Goal: Task Accomplishment & Management: Manage account settings

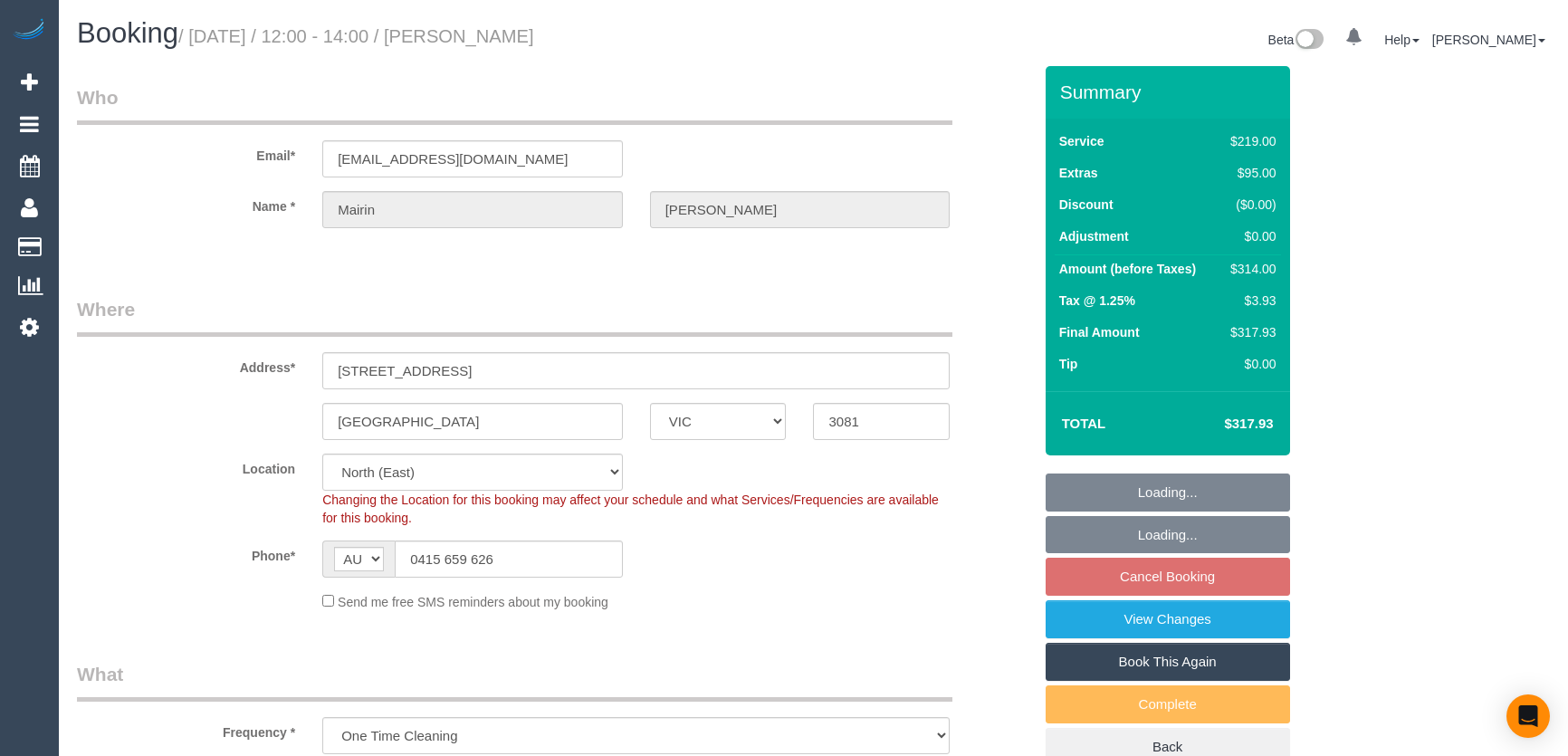
select select "VIC"
select select "string:stripe-pm_1RuWj32GScqysDRVVbRchDcP"
select select "number:27"
select select "number:14"
select select "number:19"
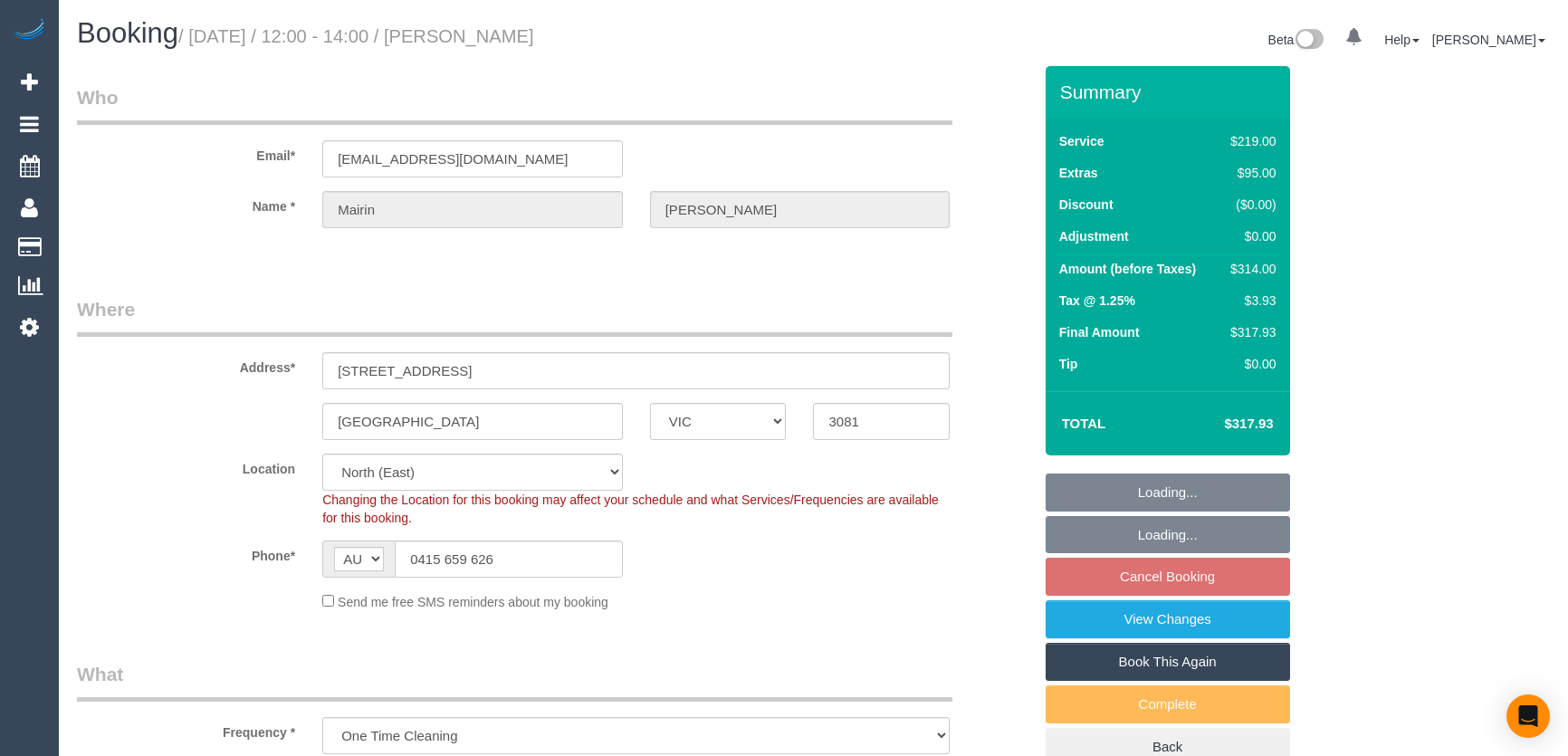
select select "number:25"
select select "number:13"
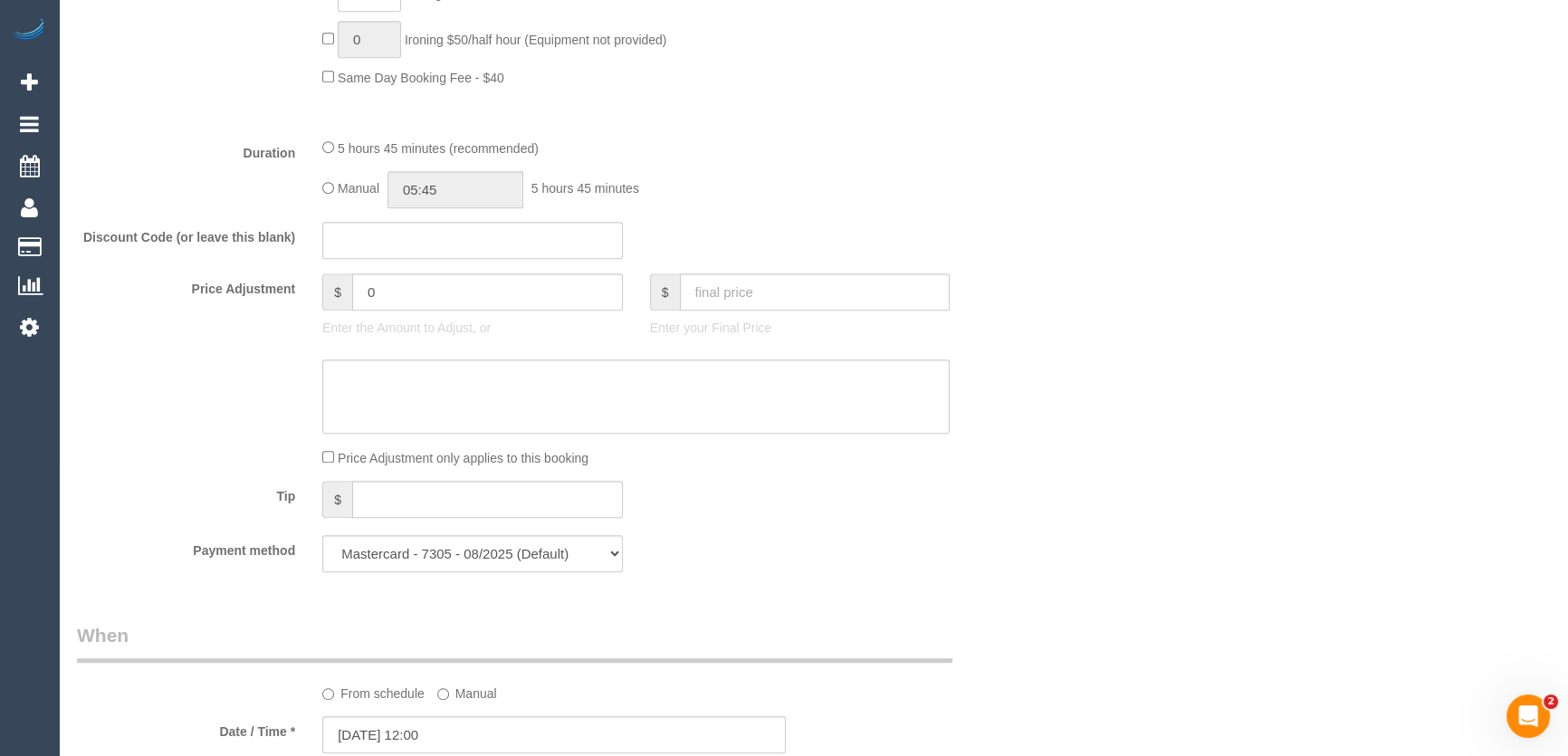
scroll to position [1282, 0]
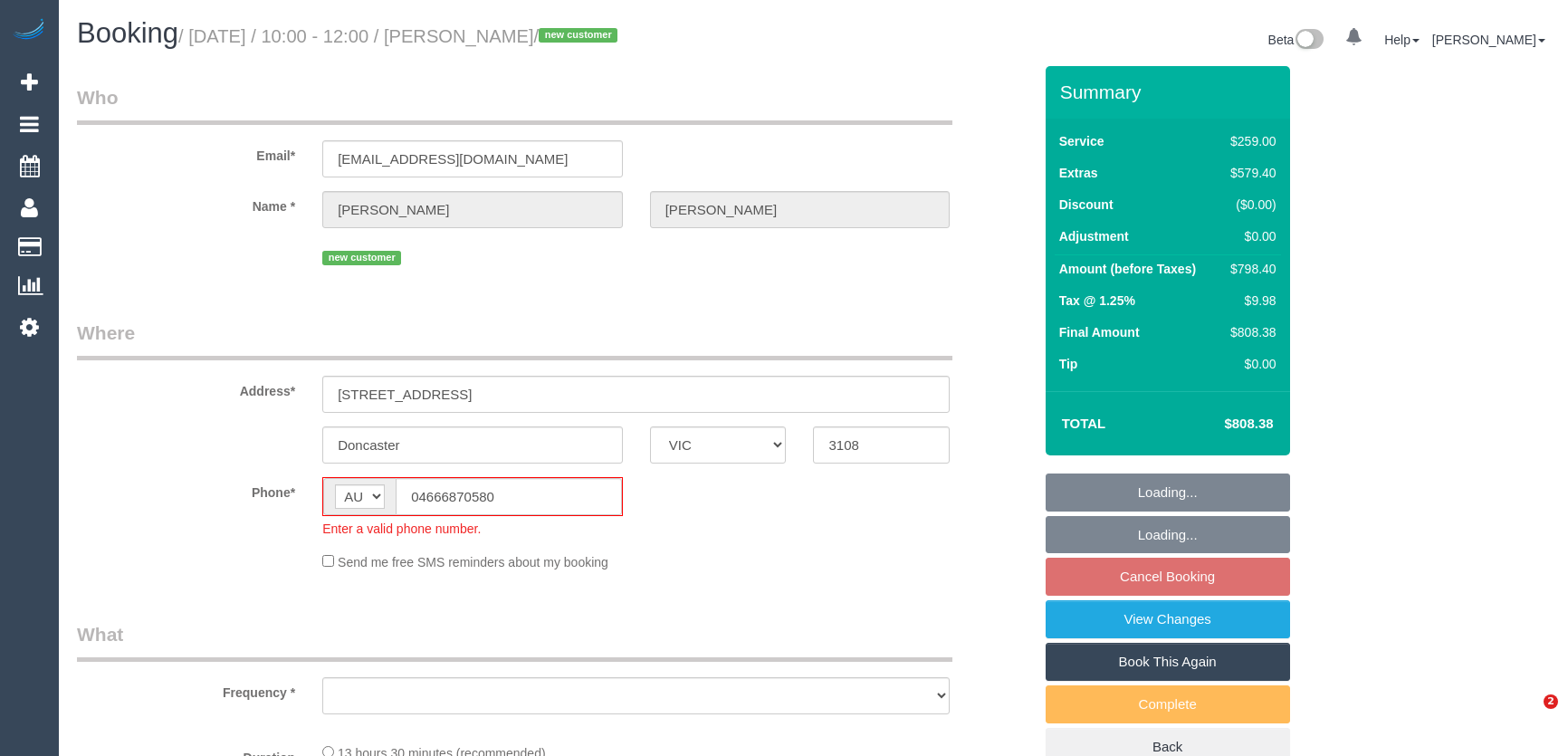
select select "VIC"
select select "string:stripe-pm_1Ru7cs2GScqysDRVSQN4Cprv"
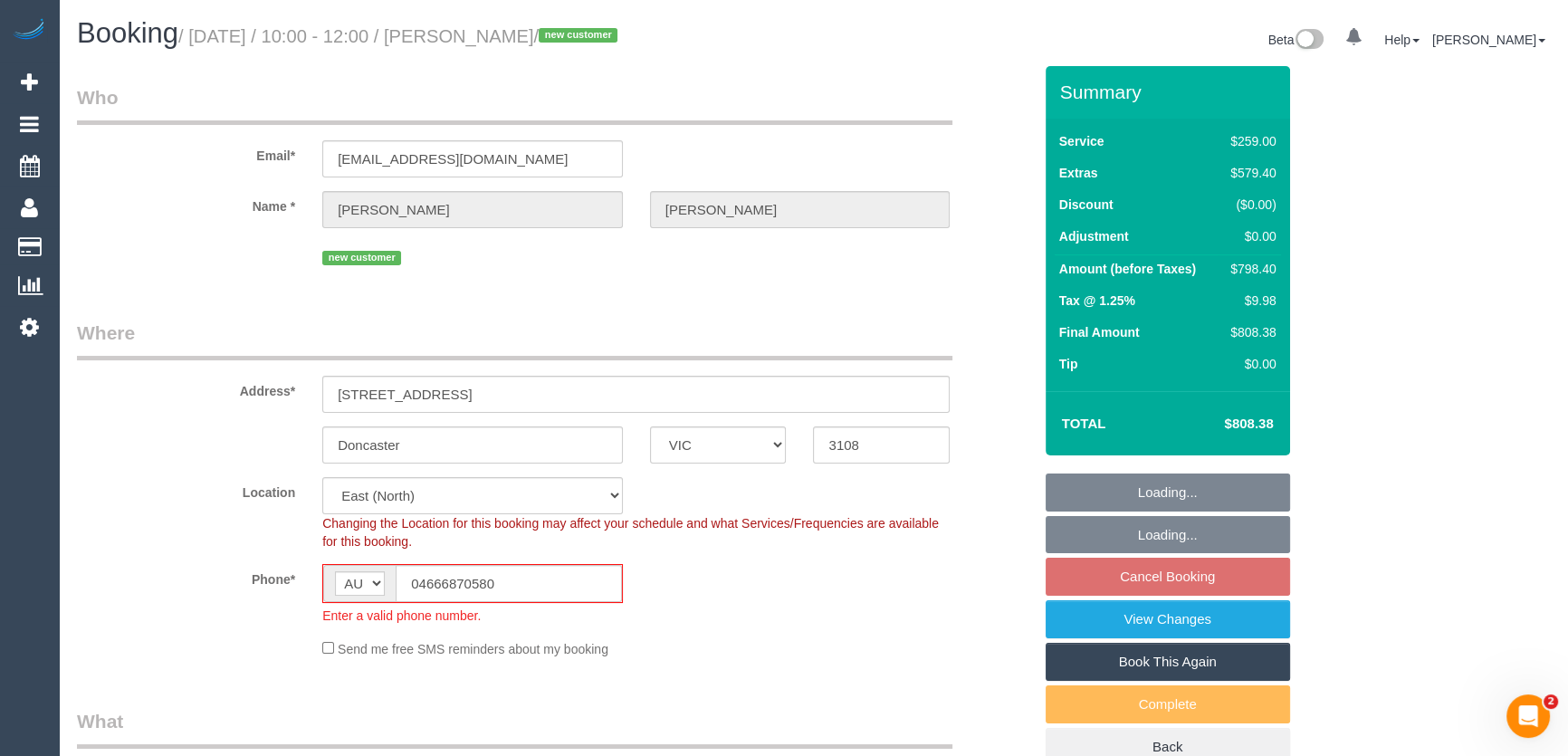
select select "object:559"
select select "number:28"
select select "number:14"
select select "number:19"
select select "number:25"
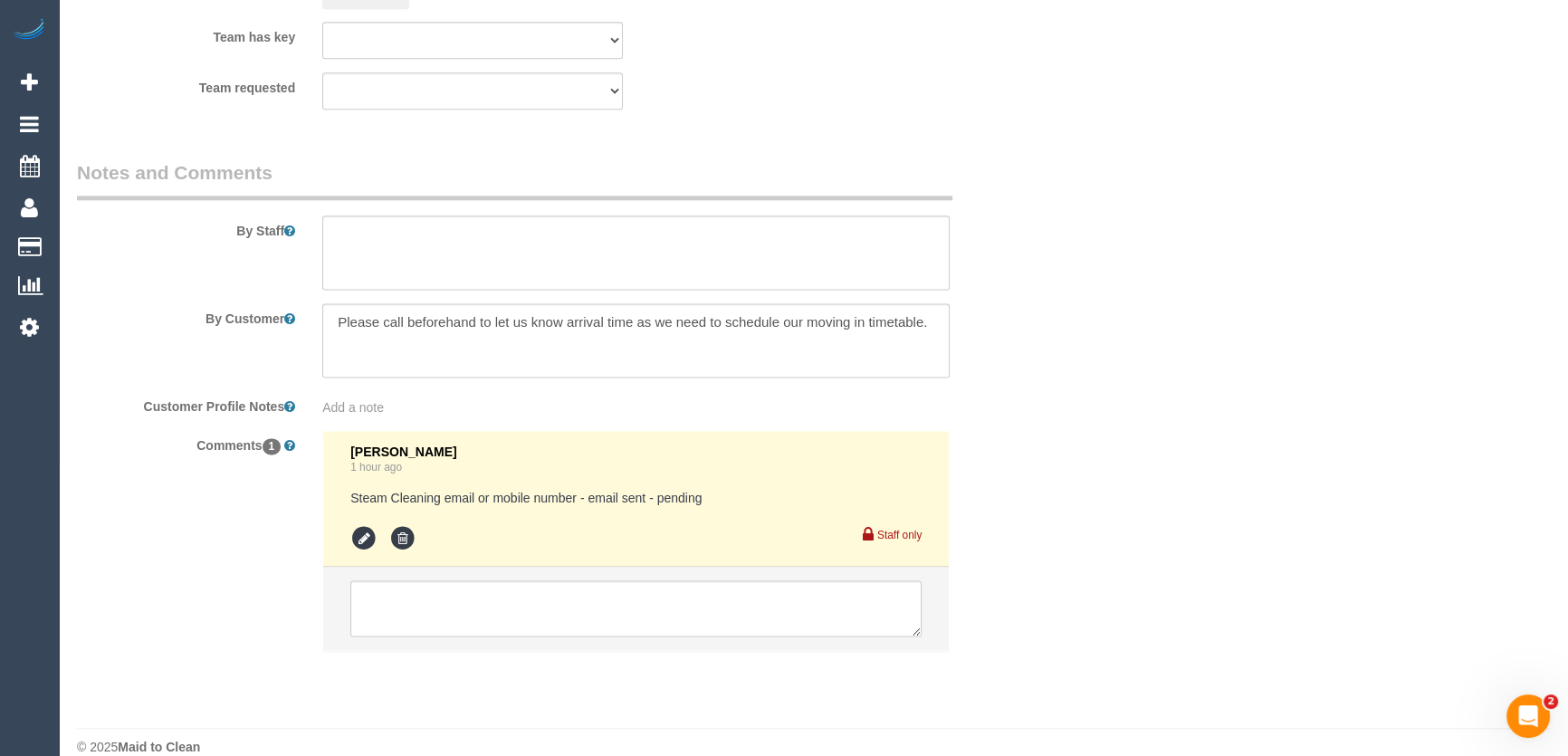
scroll to position [3005, 0]
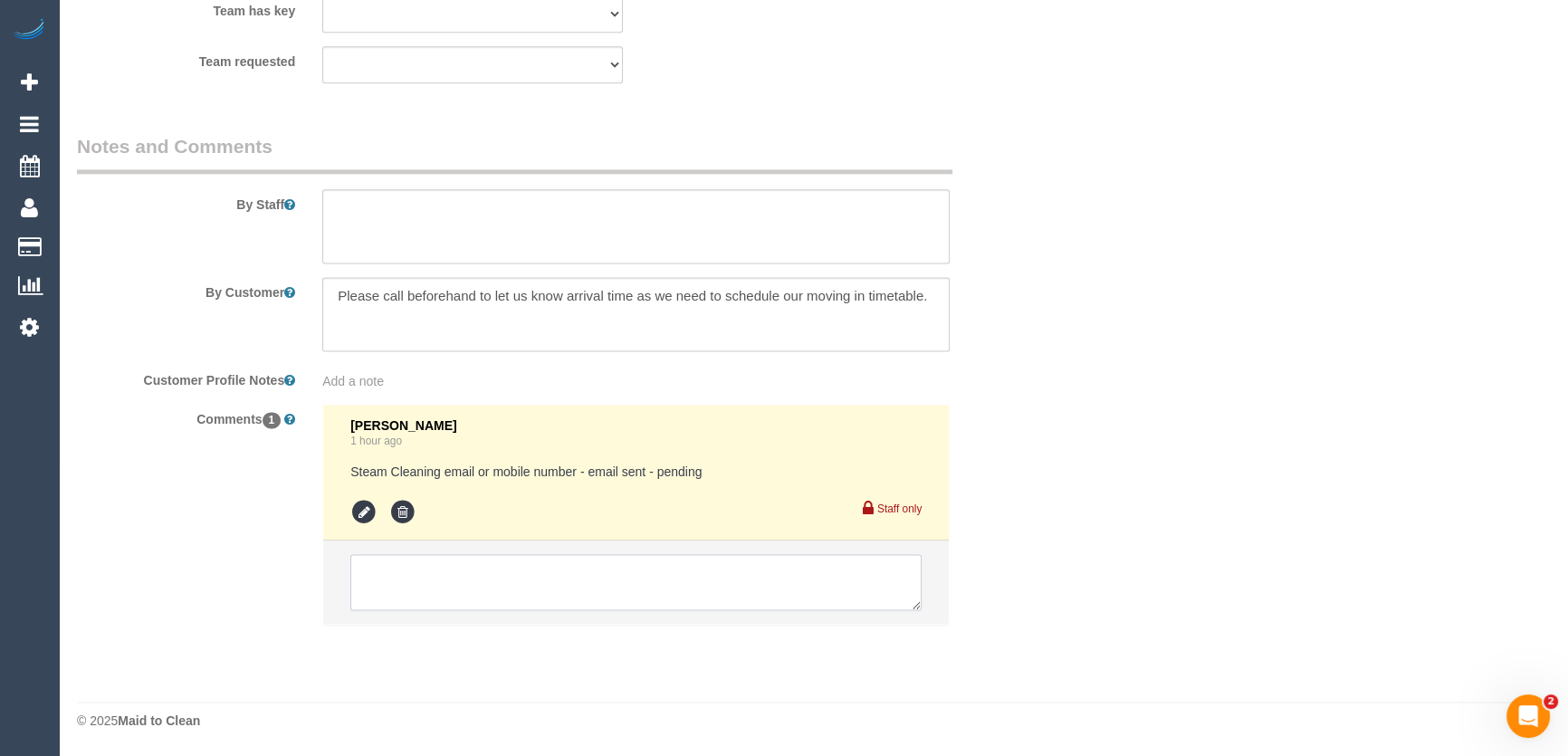
click at [454, 591] on textarea at bounding box center [635, 582] width 571 height 56
click at [454, 590] on textarea at bounding box center [635, 582] width 571 height 56
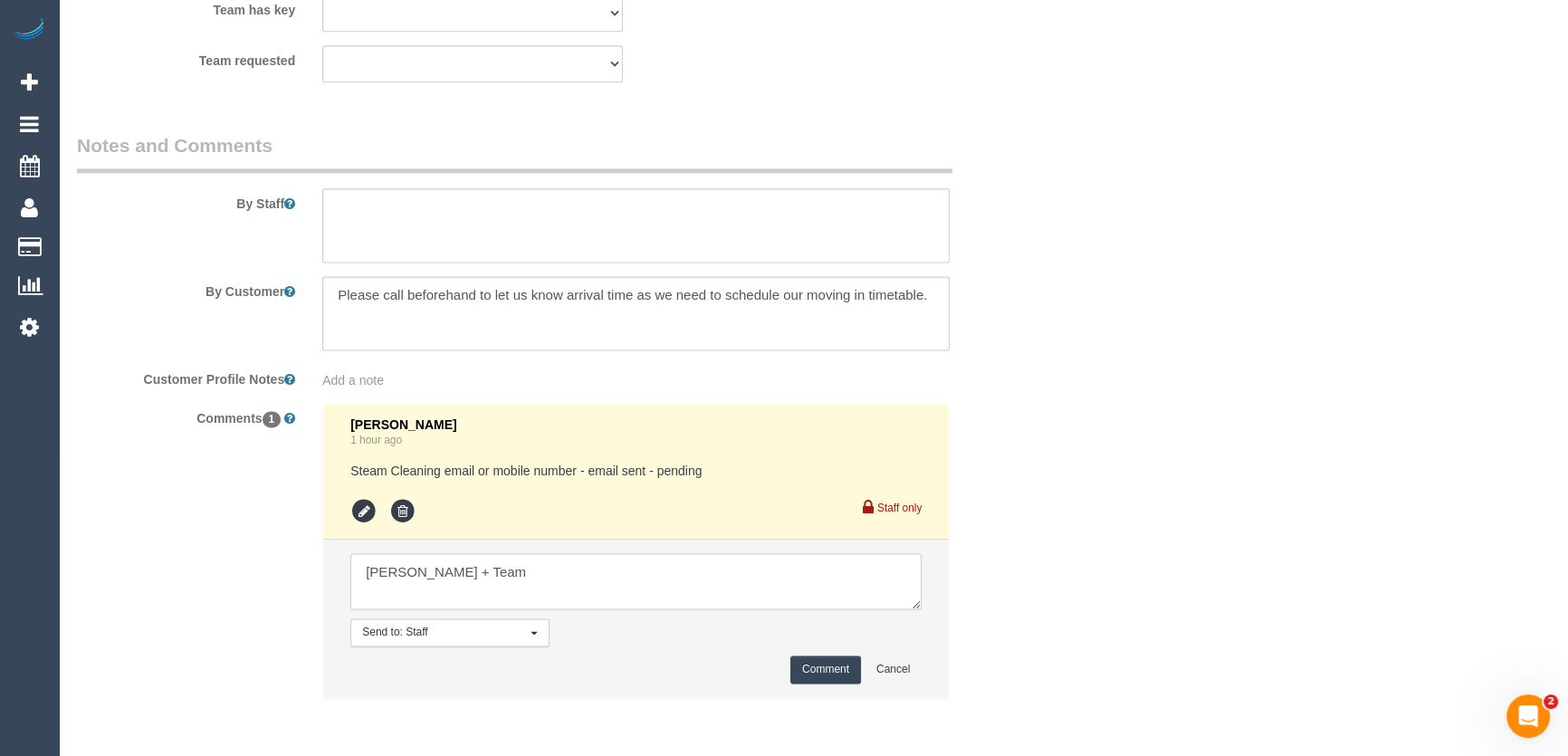
type textarea "Angelica + Team"
click at [831, 673] on button "Comment" at bounding box center [825, 669] width 70 height 28
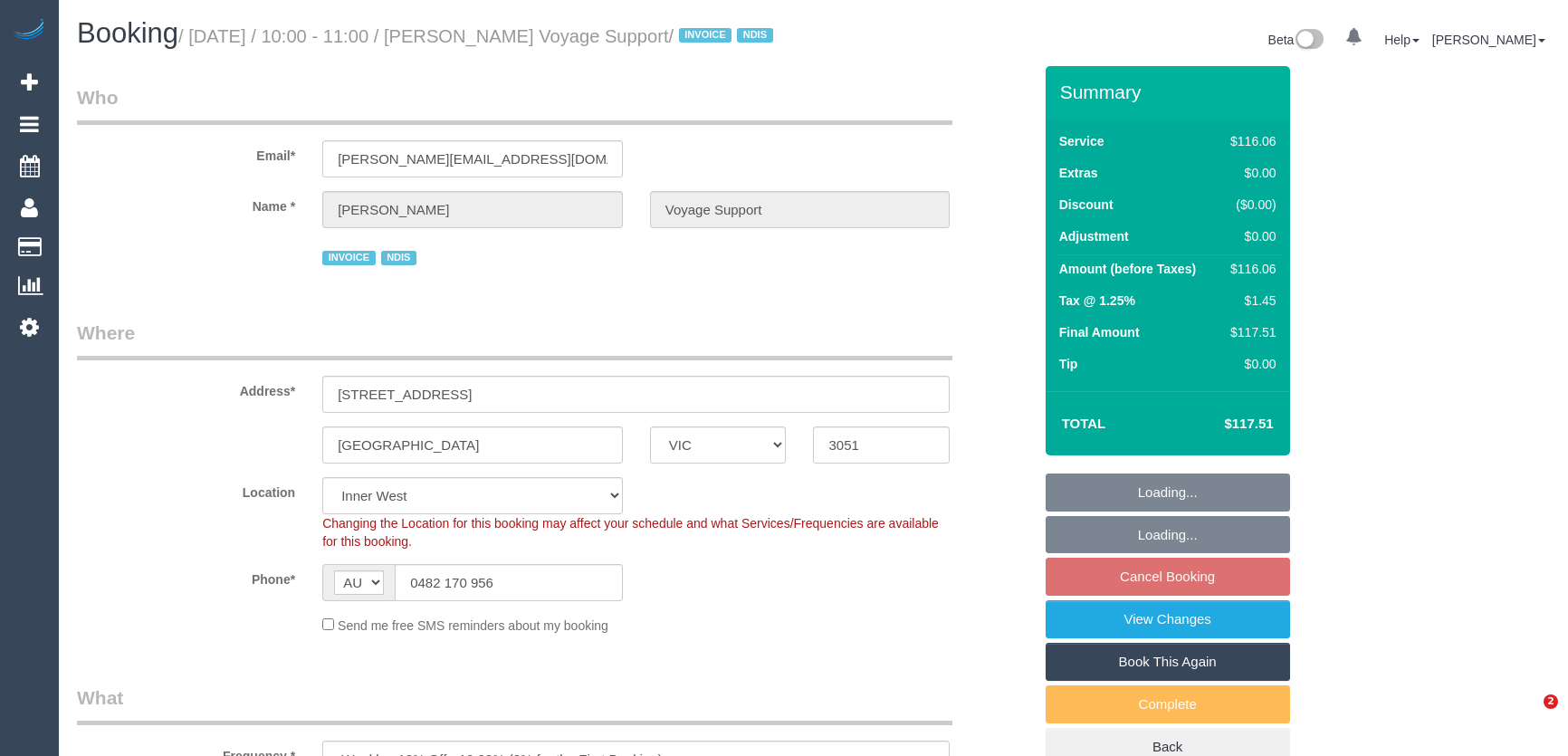
select select "VIC"
select select "number:28"
select select "number:14"
select select "number:19"
select select "number:36"
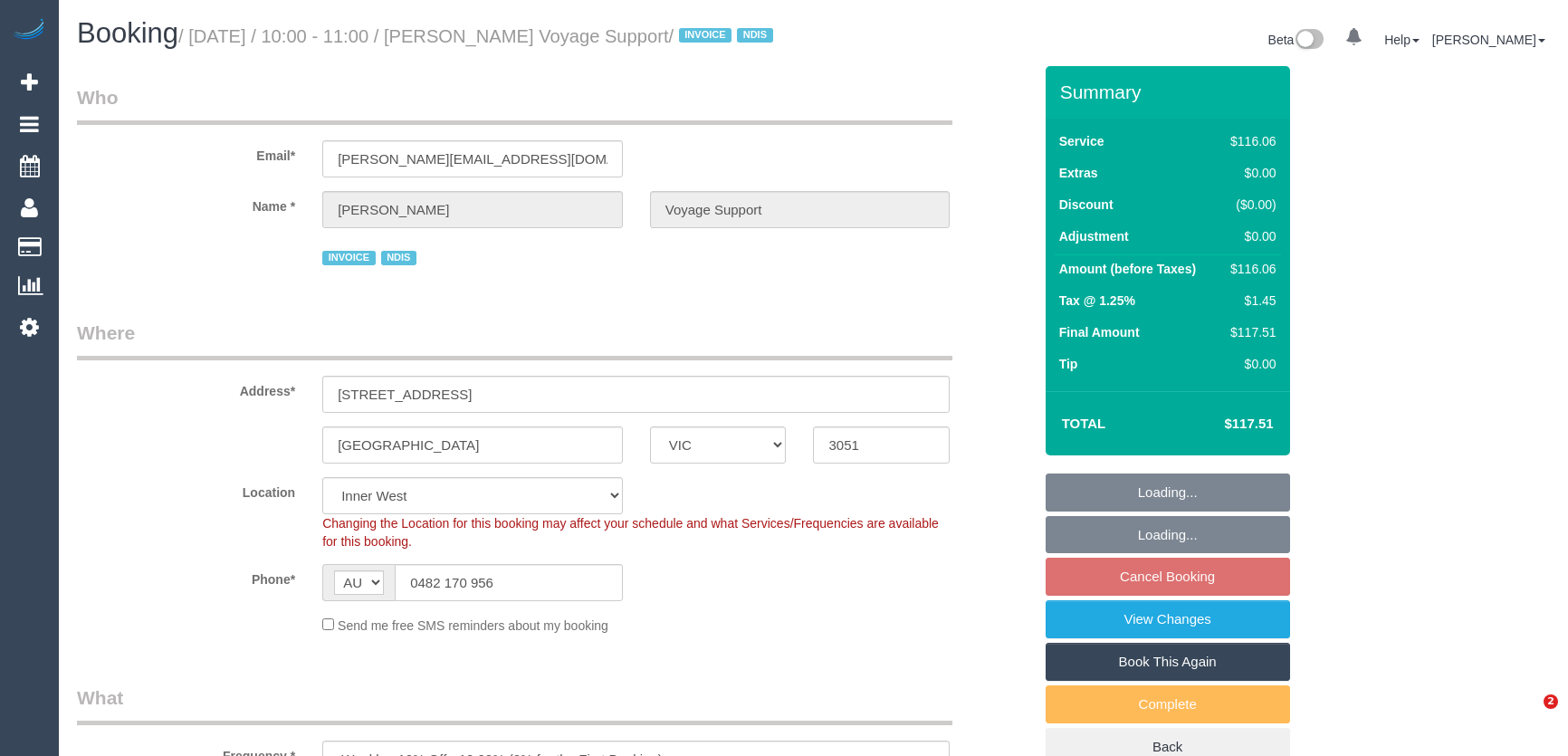
select select "number:33"
select select "number:12"
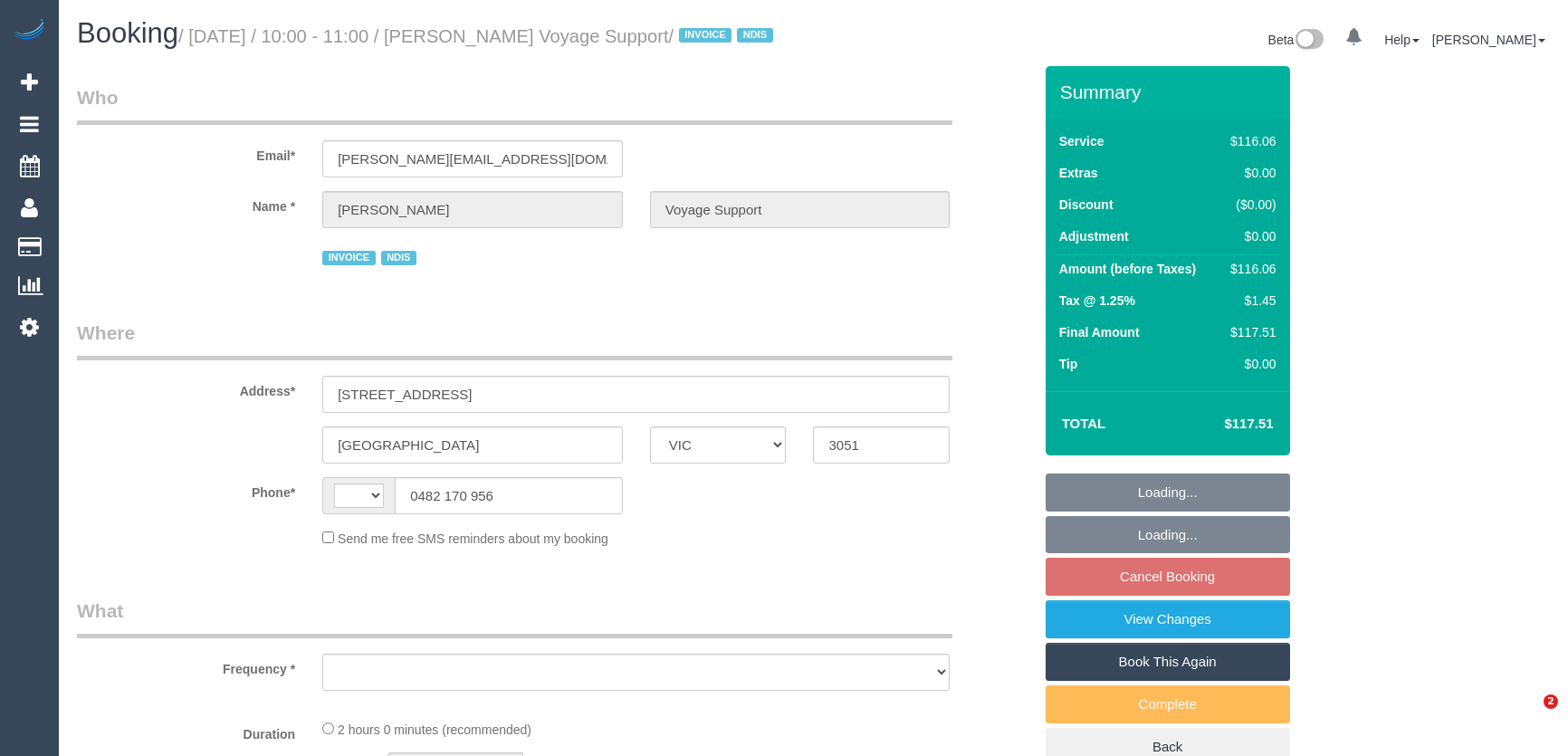
select select "VIC"
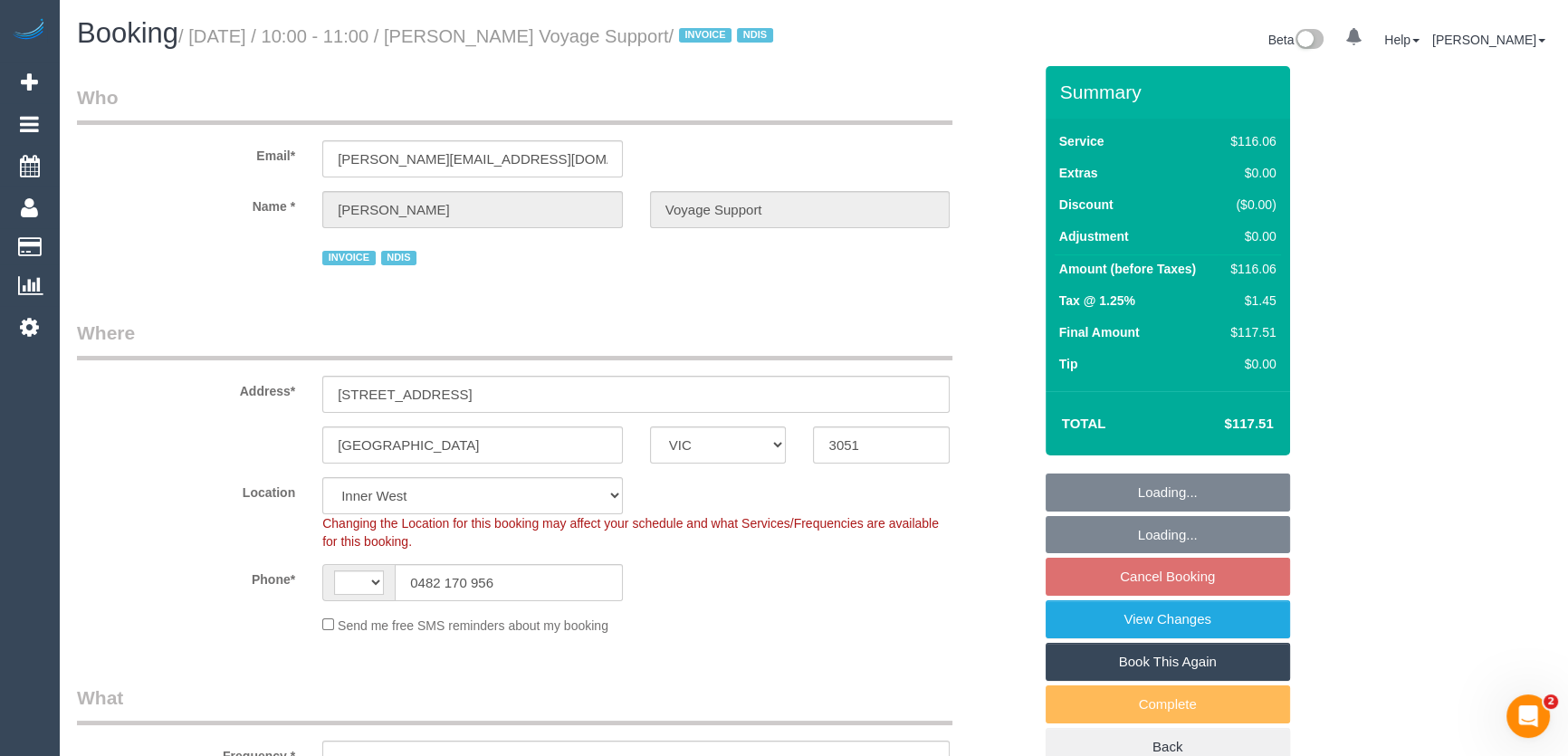
select select "string:AU"
select select "object:1260"
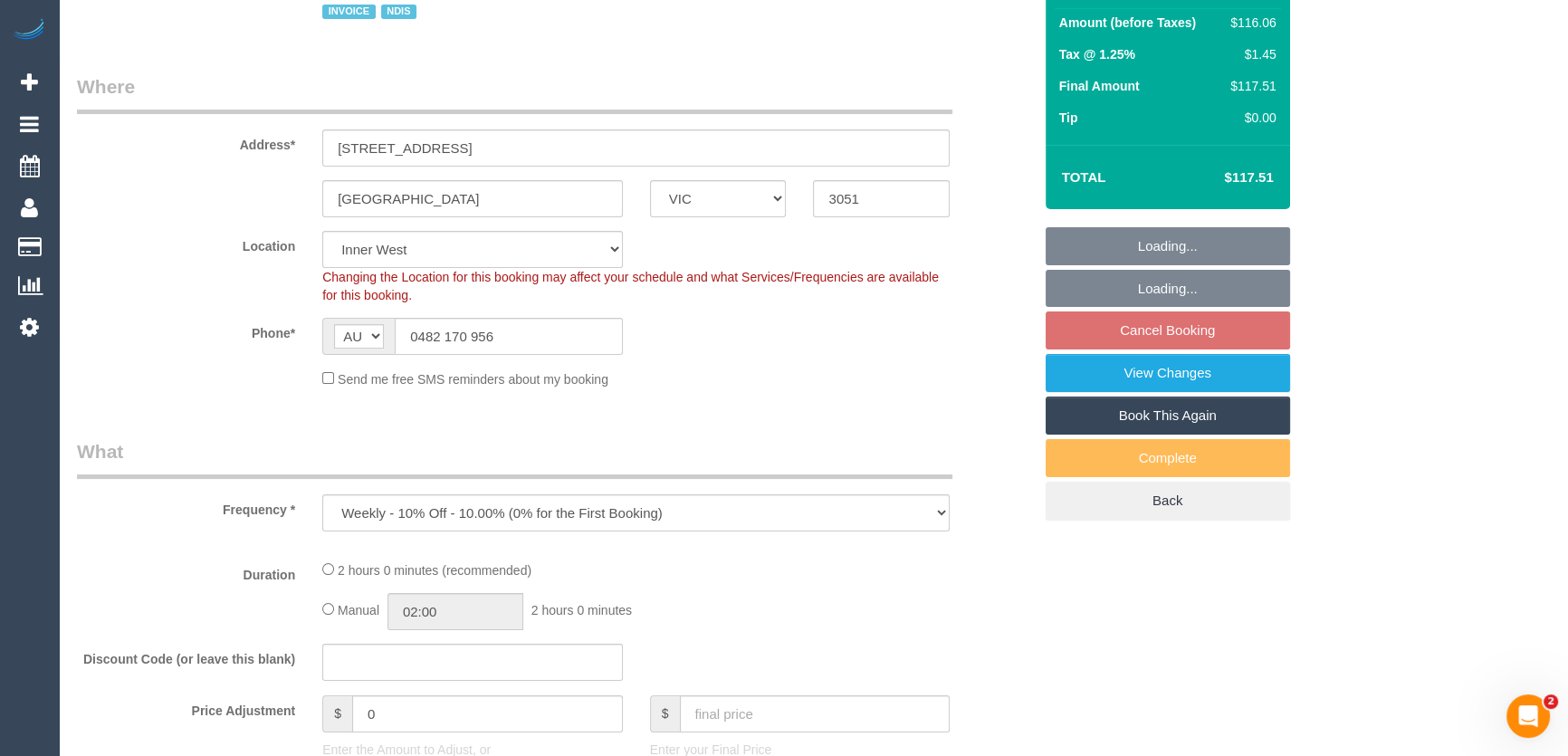
select select "number:28"
select select "number:14"
select select "number:19"
select select "number:36"
select select "number:33"
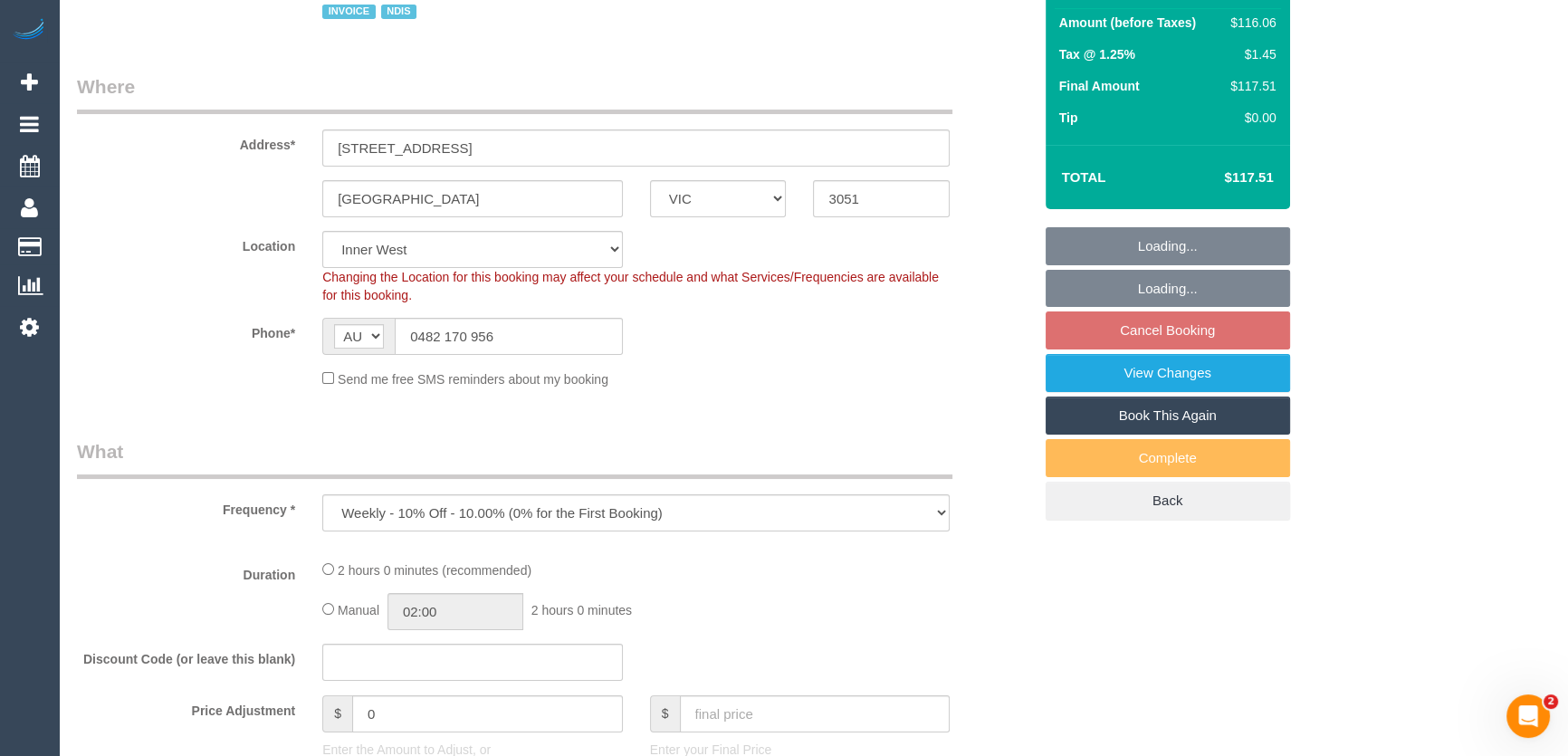
select select "number:12"
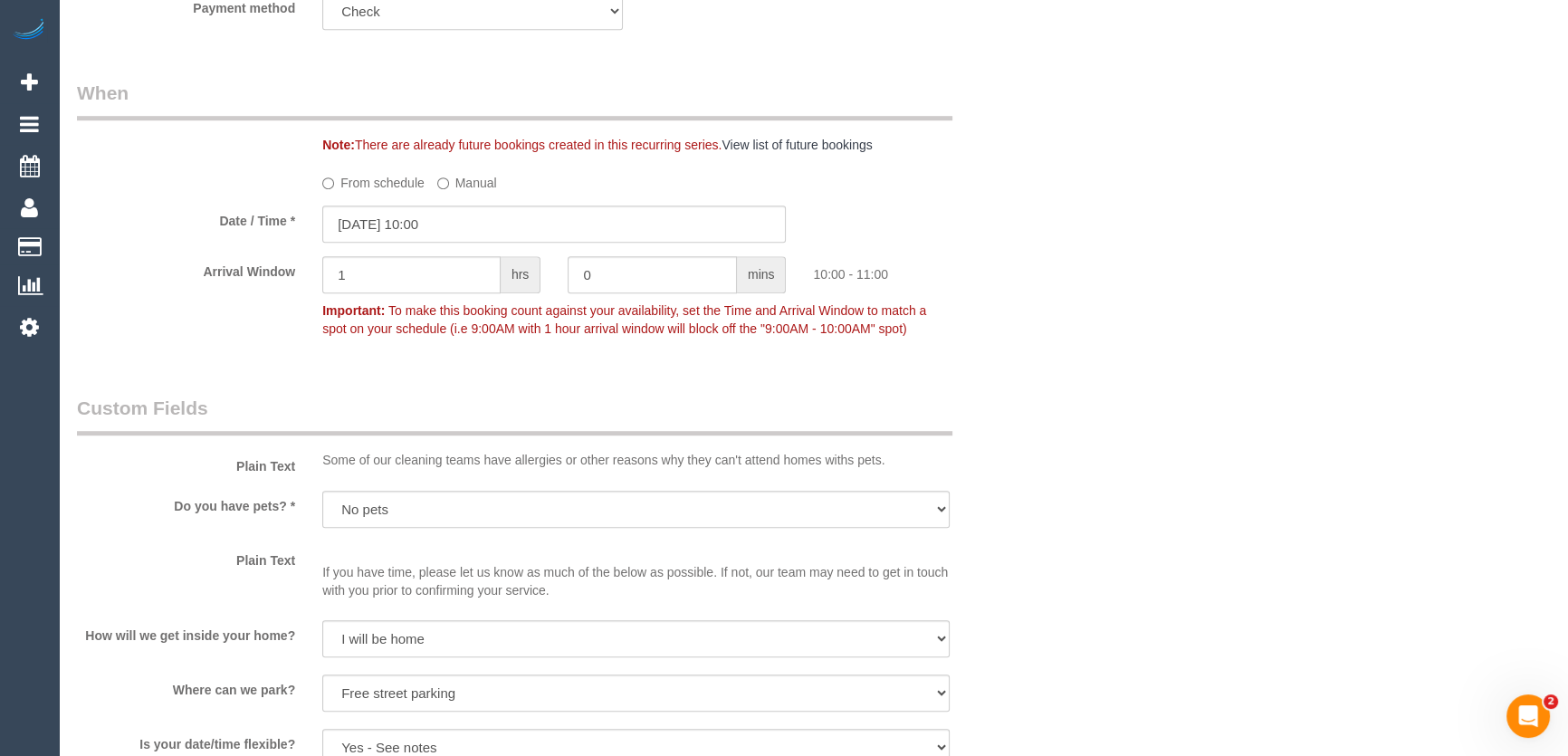
scroll to position [1317, 0]
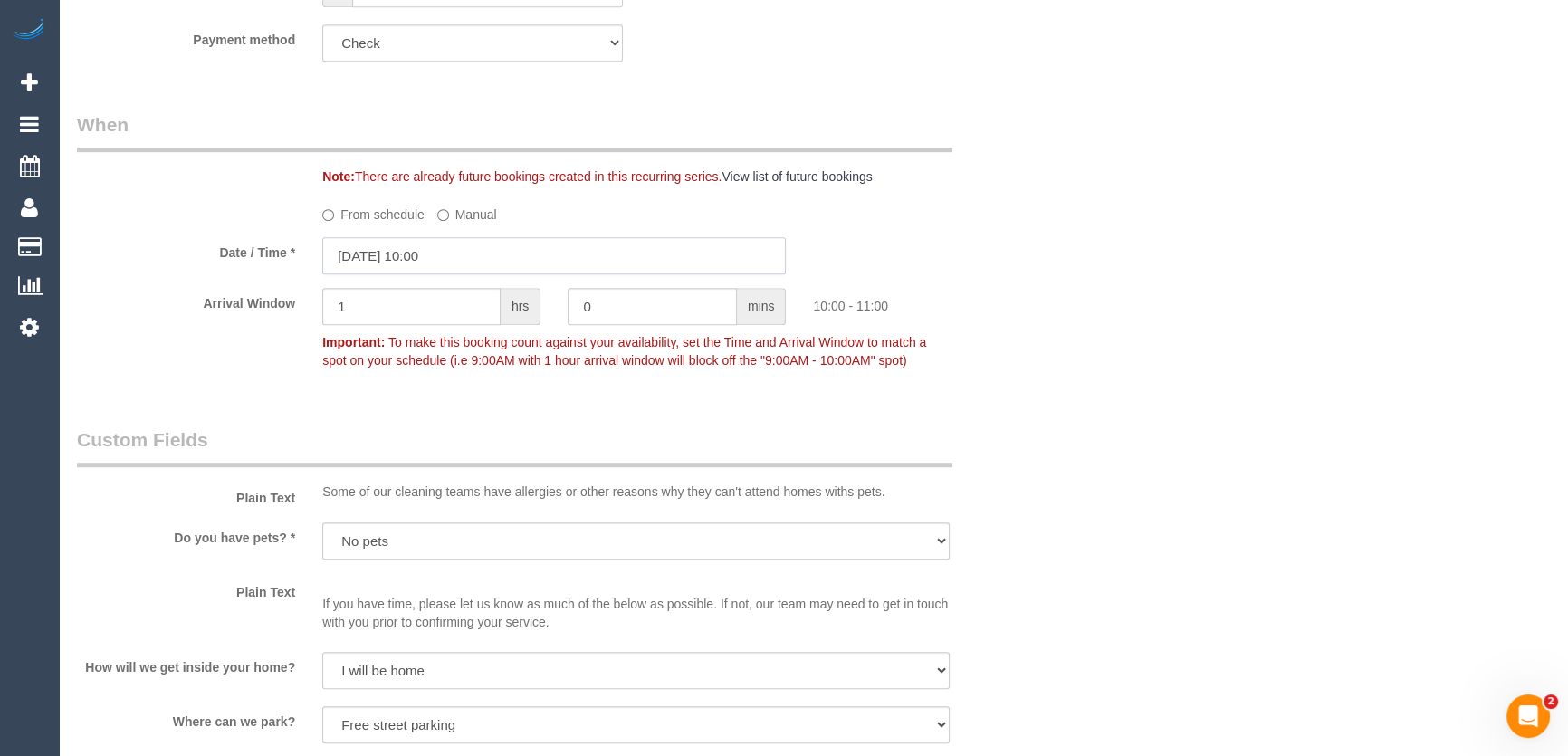
click at [491, 268] on input "15/08/2025 10:00" at bounding box center [554, 256] width 463 height 37
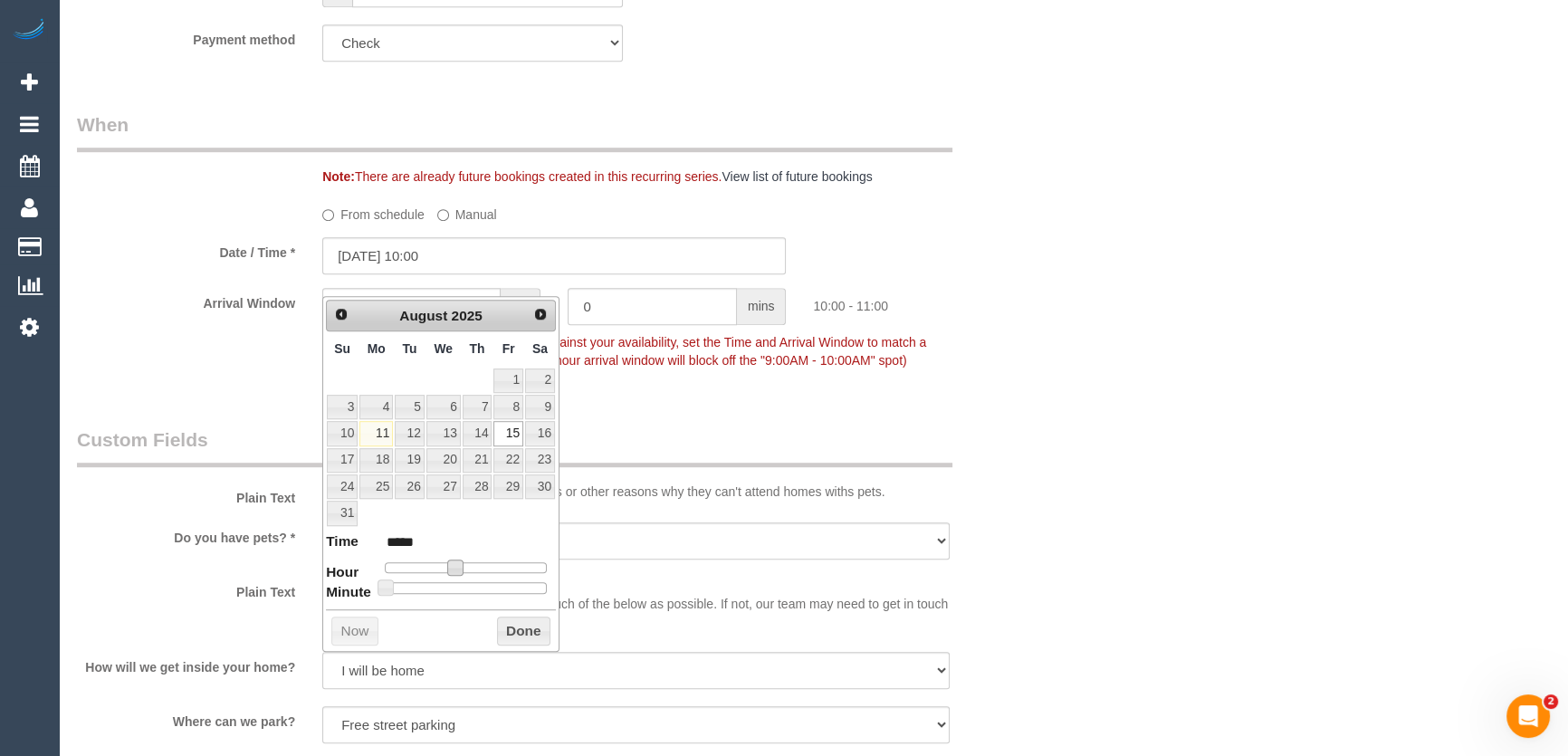
click at [456, 566] on span at bounding box center [455, 567] width 17 height 17
type input "15/08/2025 11:00"
type input "*****"
type input "15/08/2025 12:00"
type input "*****"
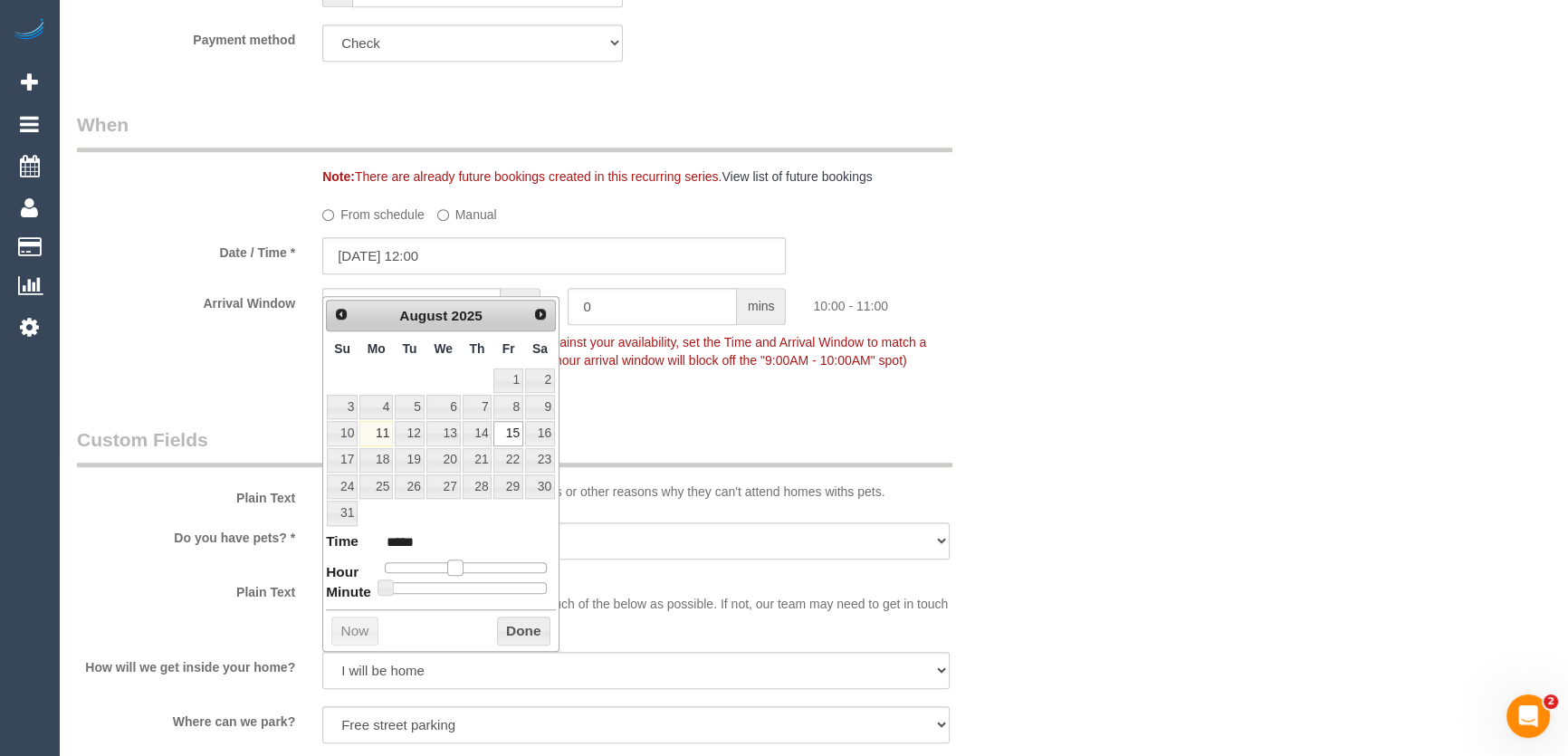
drag, startPoint x: 456, startPoint y: 566, endPoint x: 470, endPoint y: 568, distance: 14.1
click at [463, 568] on span at bounding box center [455, 567] width 17 height 17
type input "15/08/2025 13:00"
type input "*****"
click at [475, 568] on span at bounding box center [468, 567] width 17 height 17
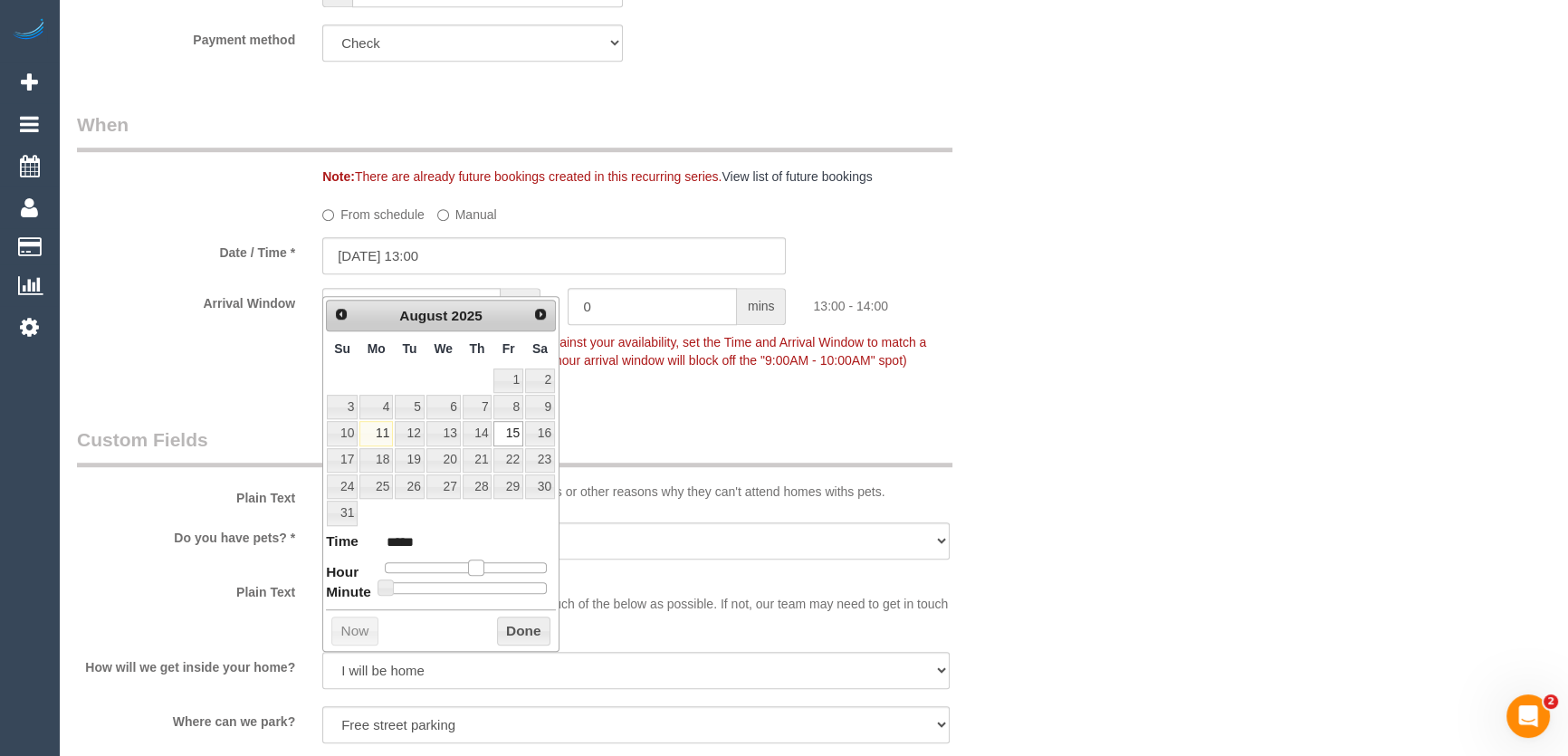
click at [475, 568] on span at bounding box center [476, 567] width 17 height 17
click at [474, 568] on span at bounding box center [476, 567] width 17 height 17
click at [473, 568] on span at bounding box center [476, 567] width 17 height 17
click at [471, 568] on span at bounding box center [476, 567] width 17 height 17
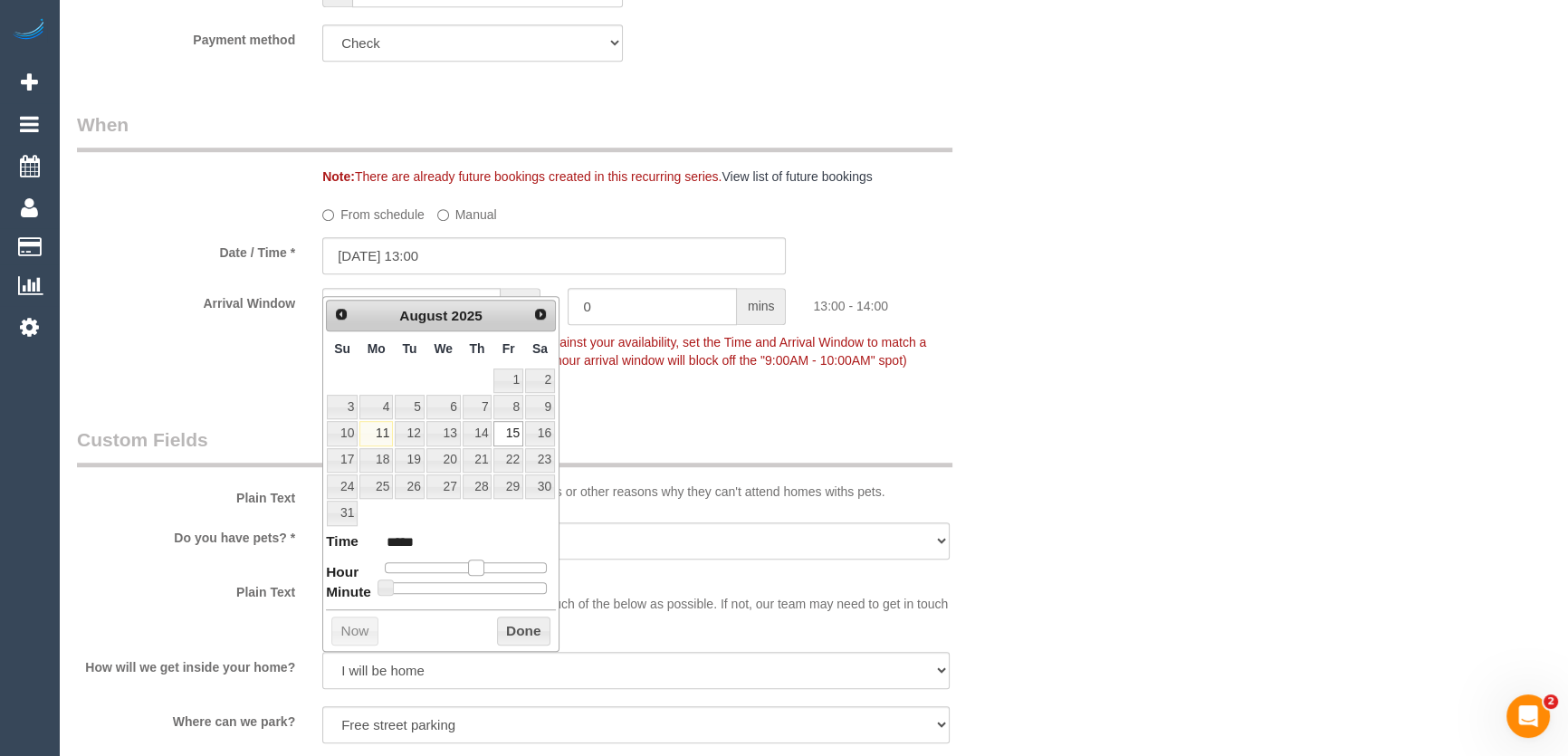
type input "15/08/2025 12:00"
type input "*****"
click at [463, 569] on span at bounding box center [468, 567] width 17 height 17
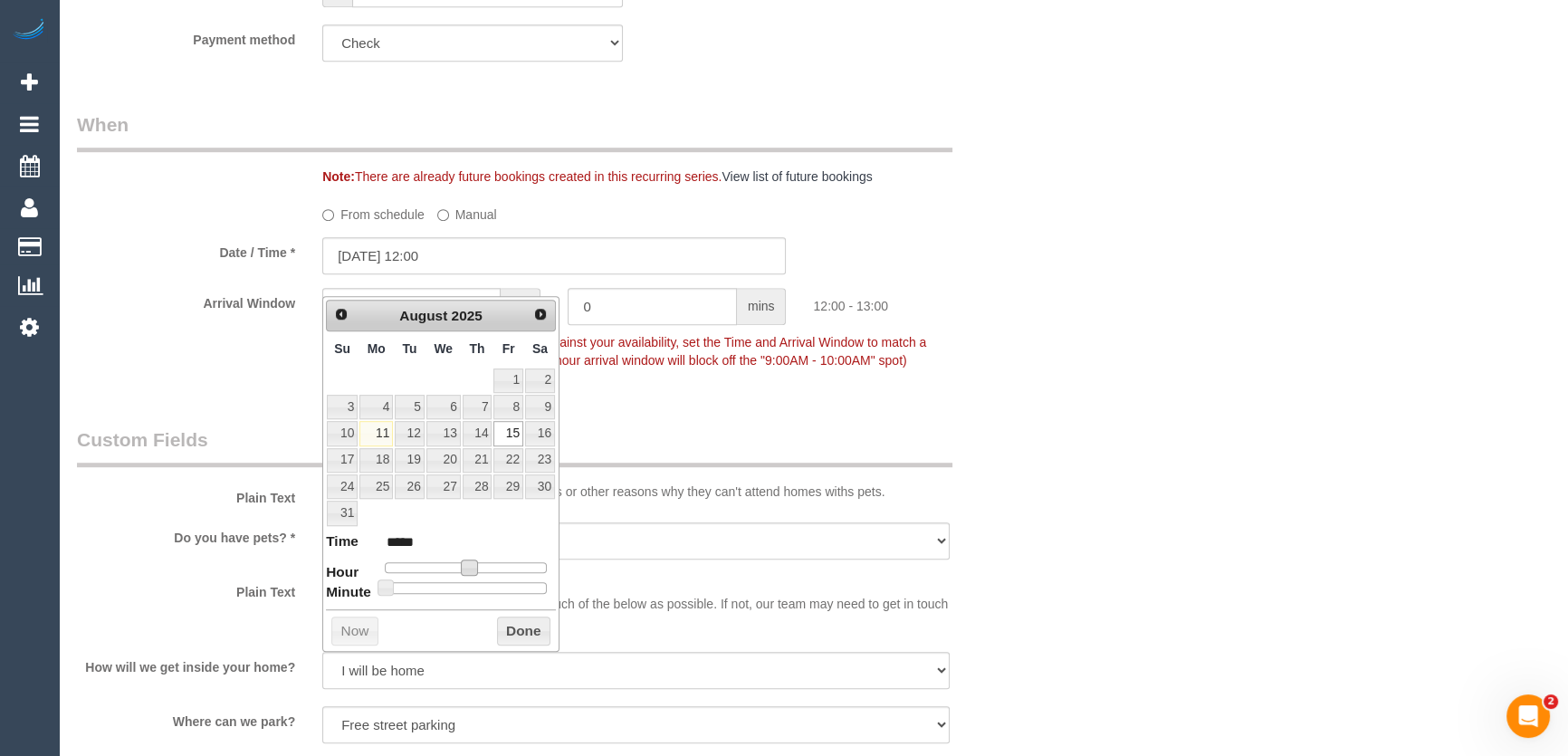
click at [463, 569] on span at bounding box center [468, 567] width 17 height 17
click at [718, 422] on div "Who Email* craig.voyagesupport@fake.com Name * Craig Fenton Voyage Support INVO…" at bounding box center [554, 534] width 982 height 3573
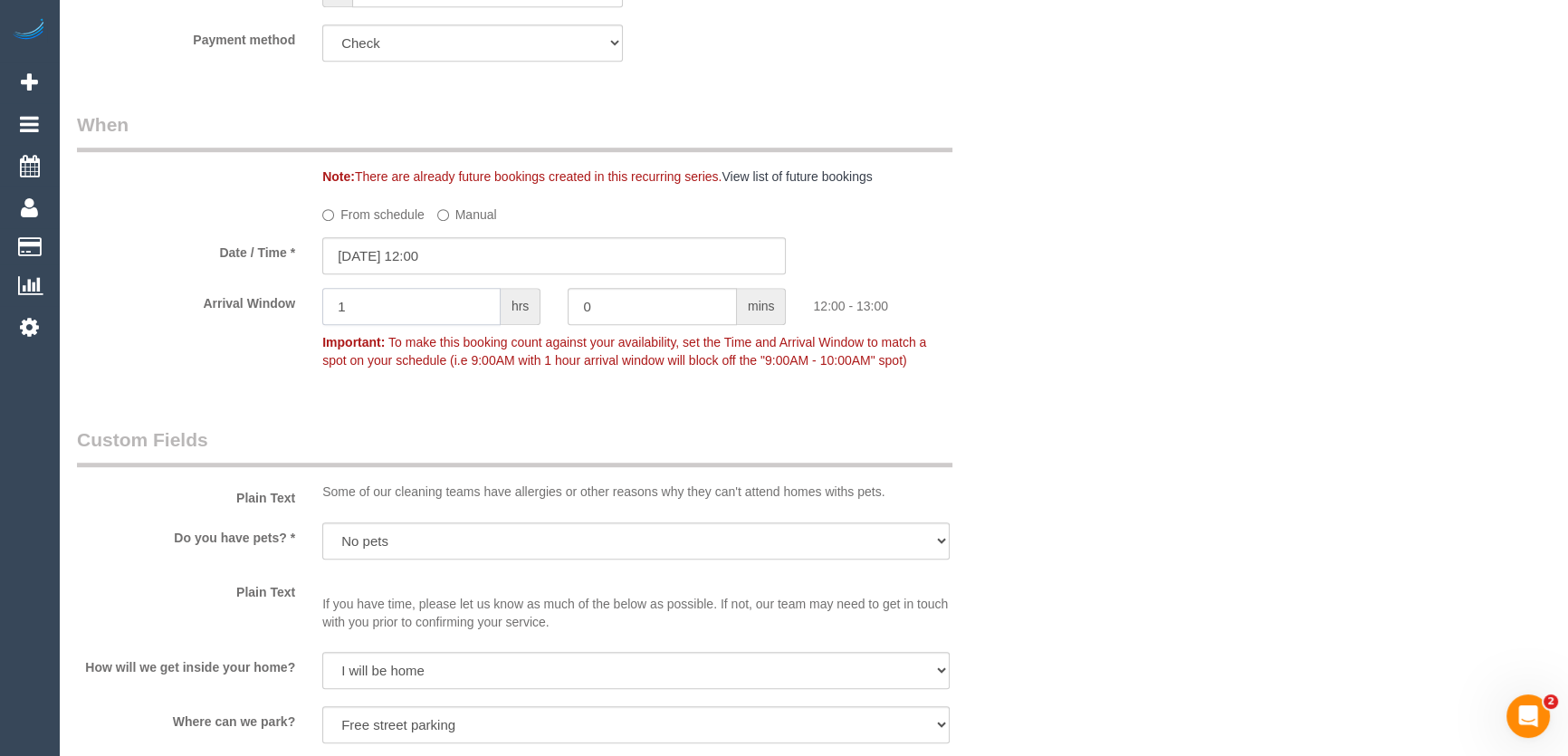
click at [452, 325] on input "1" at bounding box center [412, 306] width 178 height 37
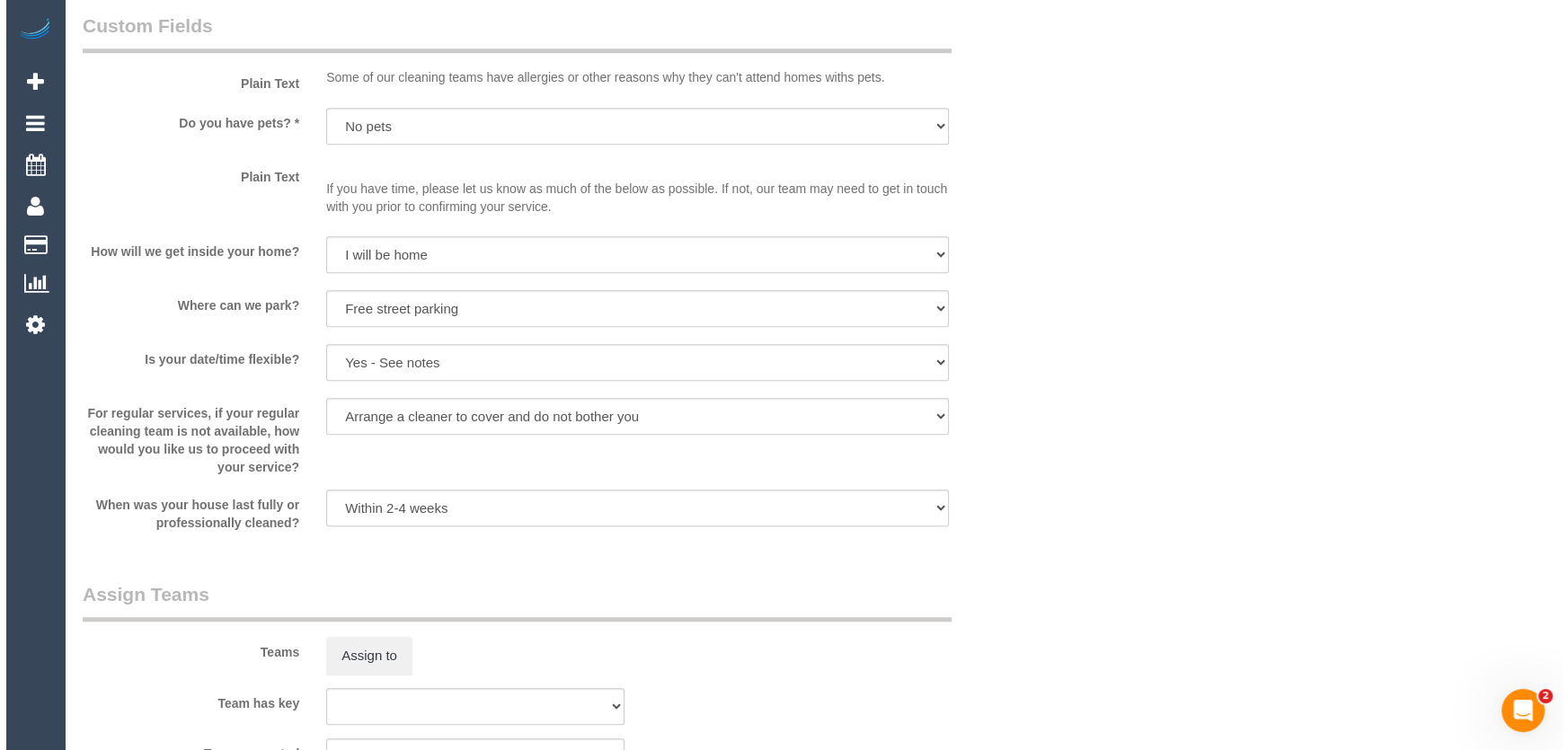
scroll to position [1797, 0]
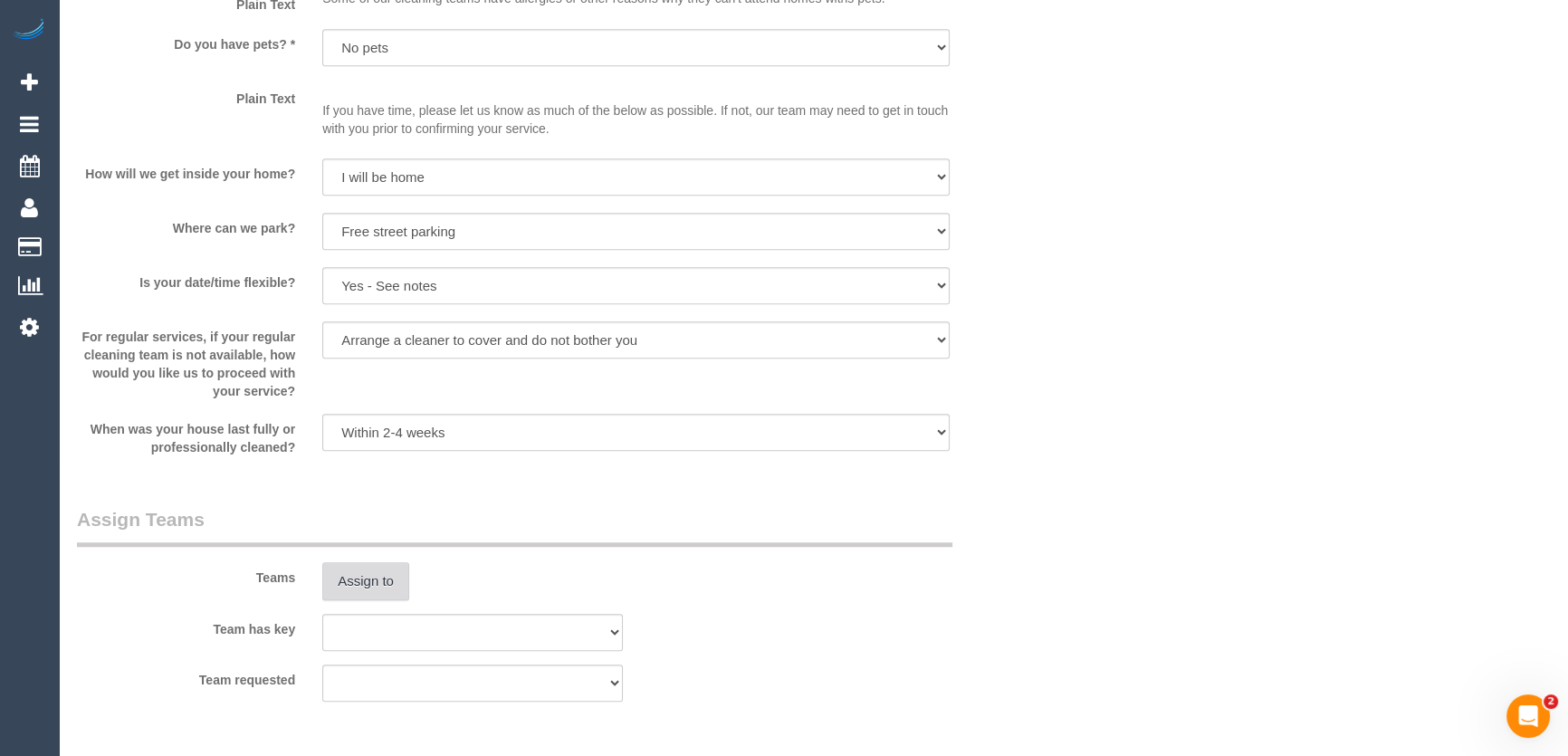
type input "2"
click at [364, 599] on button "Assign to" at bounding box center [366, 581] width 87 height 38
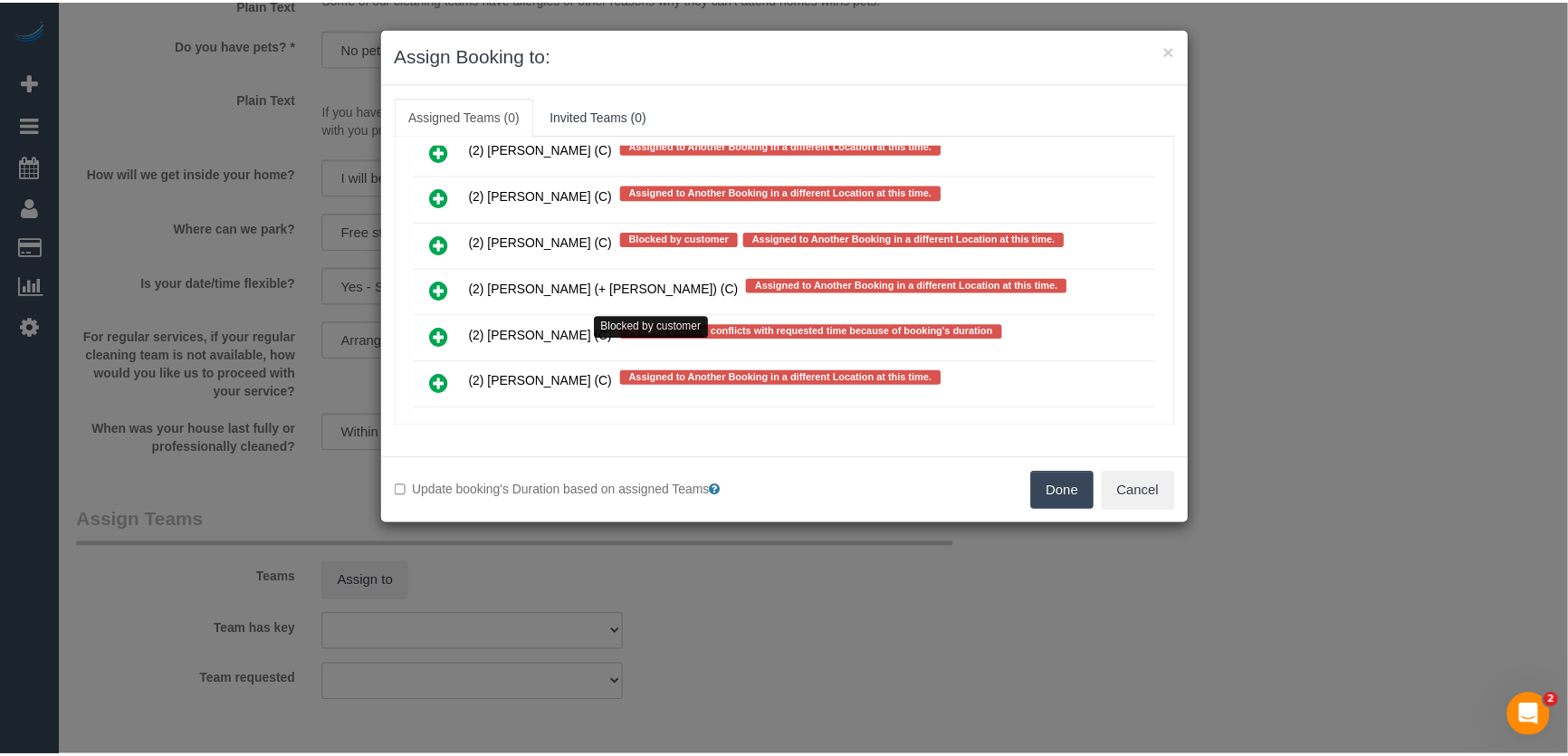
scroll to position [5431, 0]
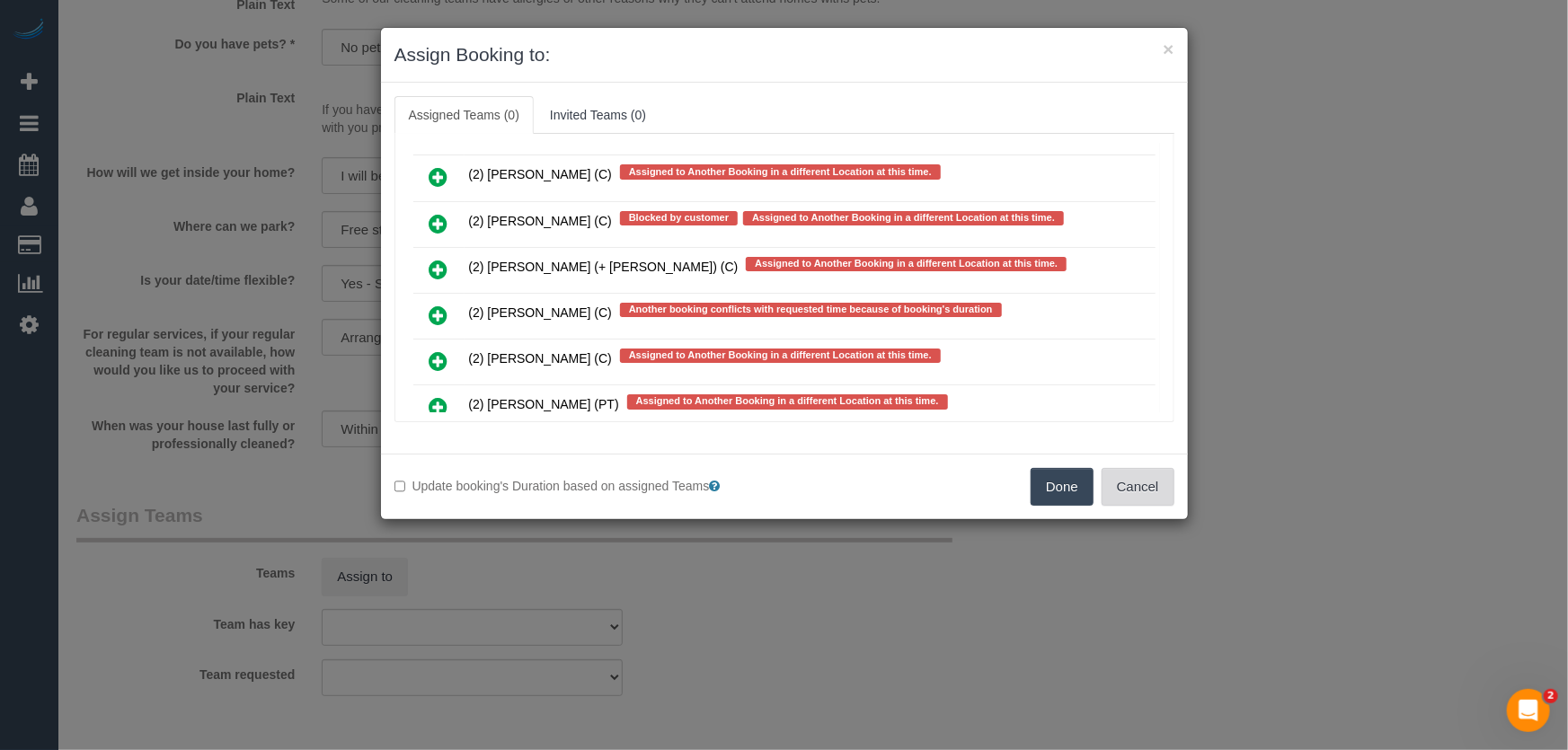
click at [1150, 495] on button "Cancel" at bounding box center [1137, 486] width 73 height 38
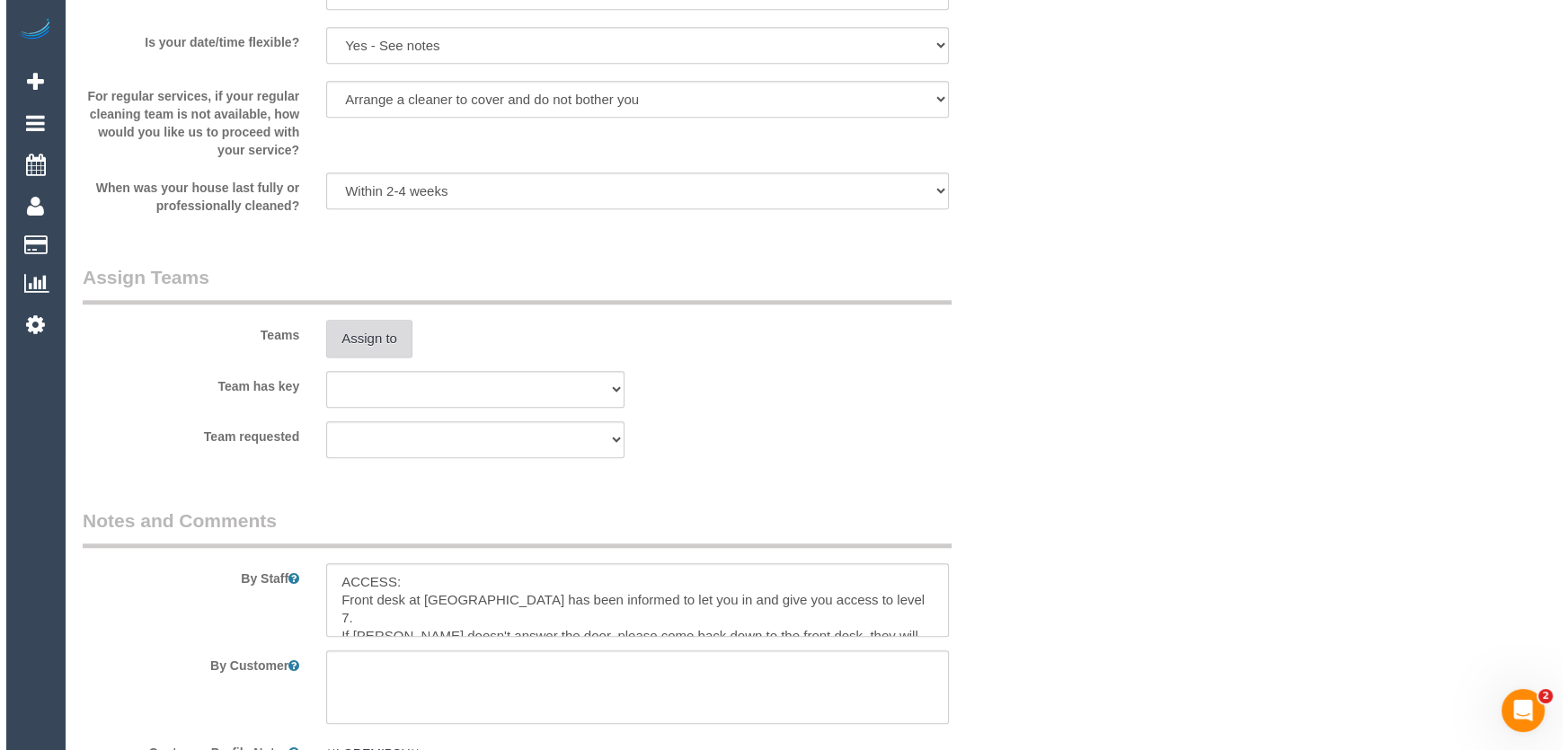
scroll to position [2041, 0]
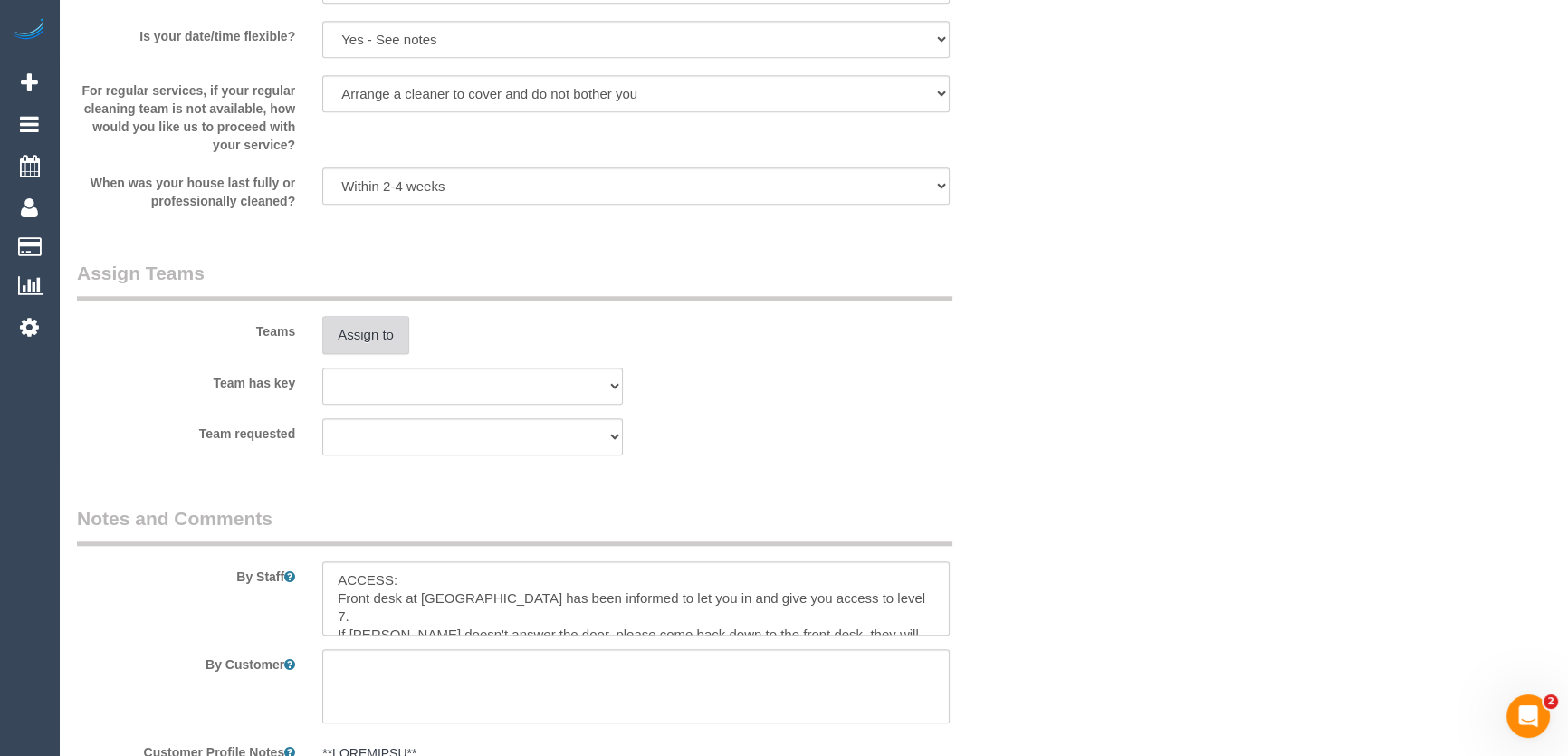
click at [371, 354] on button "Assign to" at bounding box center [366, 334] width 87 height 38
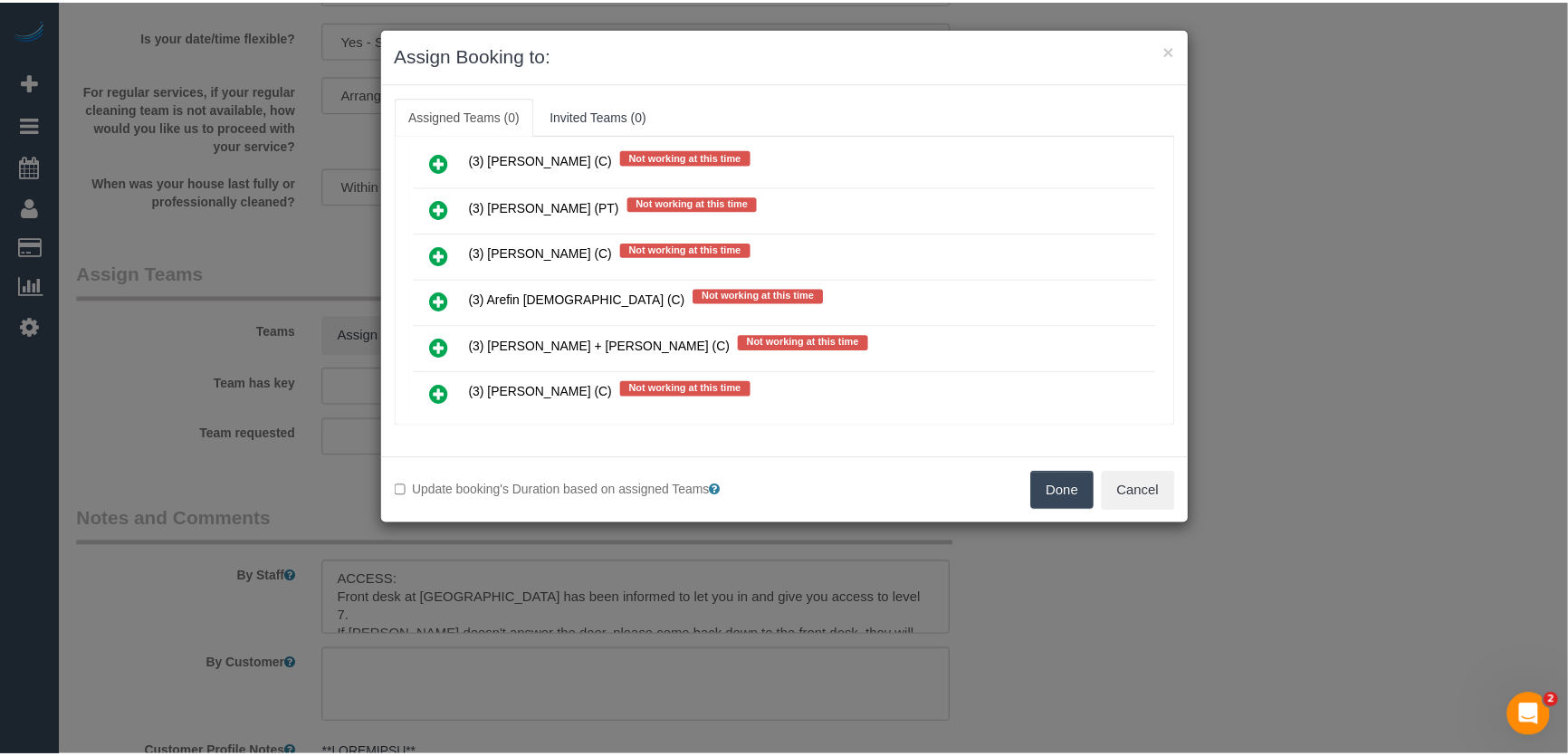
scroll to position [2222, 0]
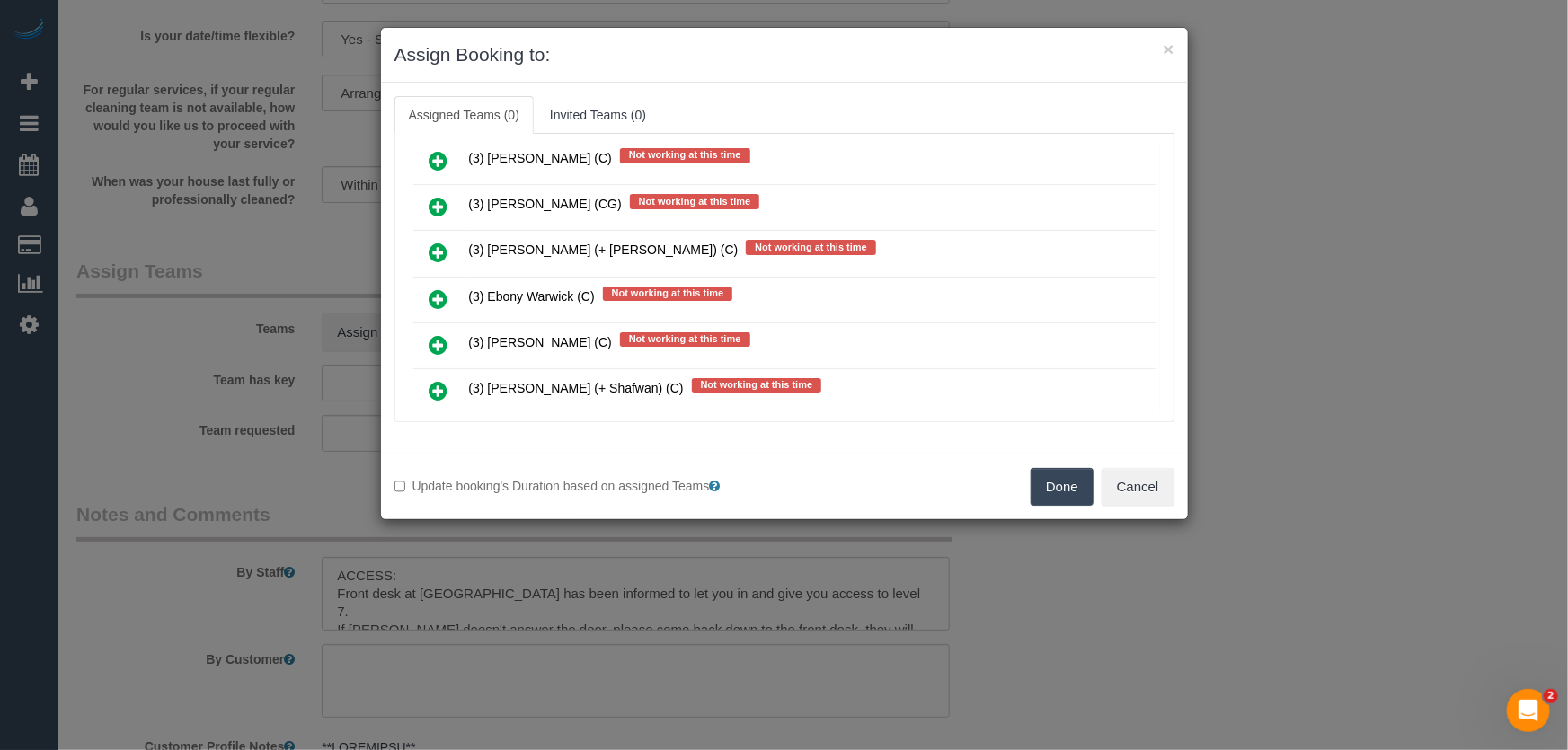
click at [1373, 560] on div "× Assign Booking to: Assigned Teams (0) Invited Teams (0) Assigned (0) No Assig…" at bounding box center [784, 375] width 1568 height 750
click at [1144, 486] on button "Cancel" at bounding box center [1137, 486] width 73 height 38
click at [1144, 486] on div "Update booking's Duration based on assigned Teams Done Cancel" at bounding box center [784, 487] width 806 height 66
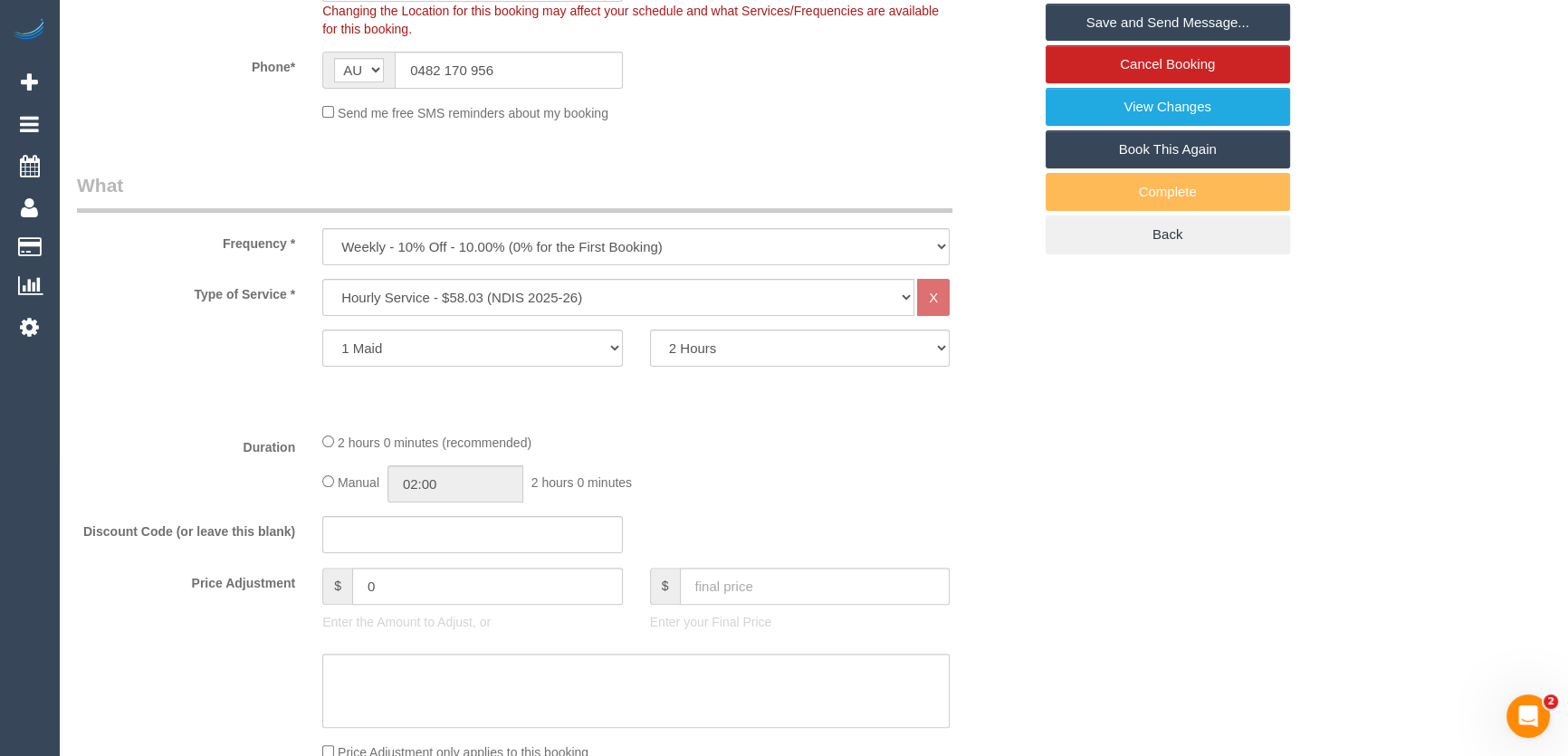
scroll to position [411, 0]
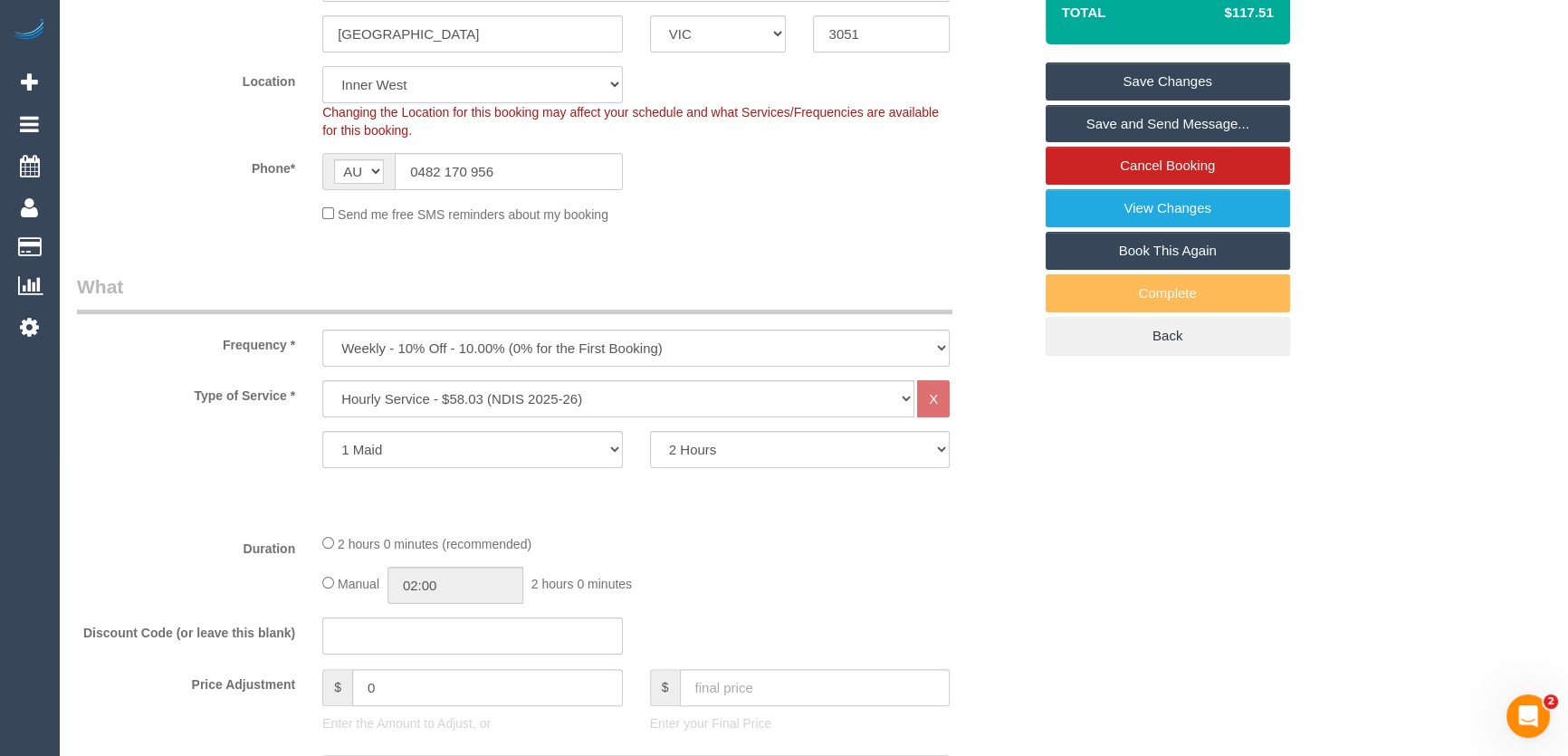
click at [451, 104] on select "Office City East (North) East (South) Inner East Inner North (East) Inner North…" at bounding box center [472, 85] width 300 height 37
select select "50"
click at [323, 87] on select "Office City East (North) East (South) Inner East Inner North (East) Inner North…" at bounding box center [472, 85] width 300 height 37
select select "object:9215"
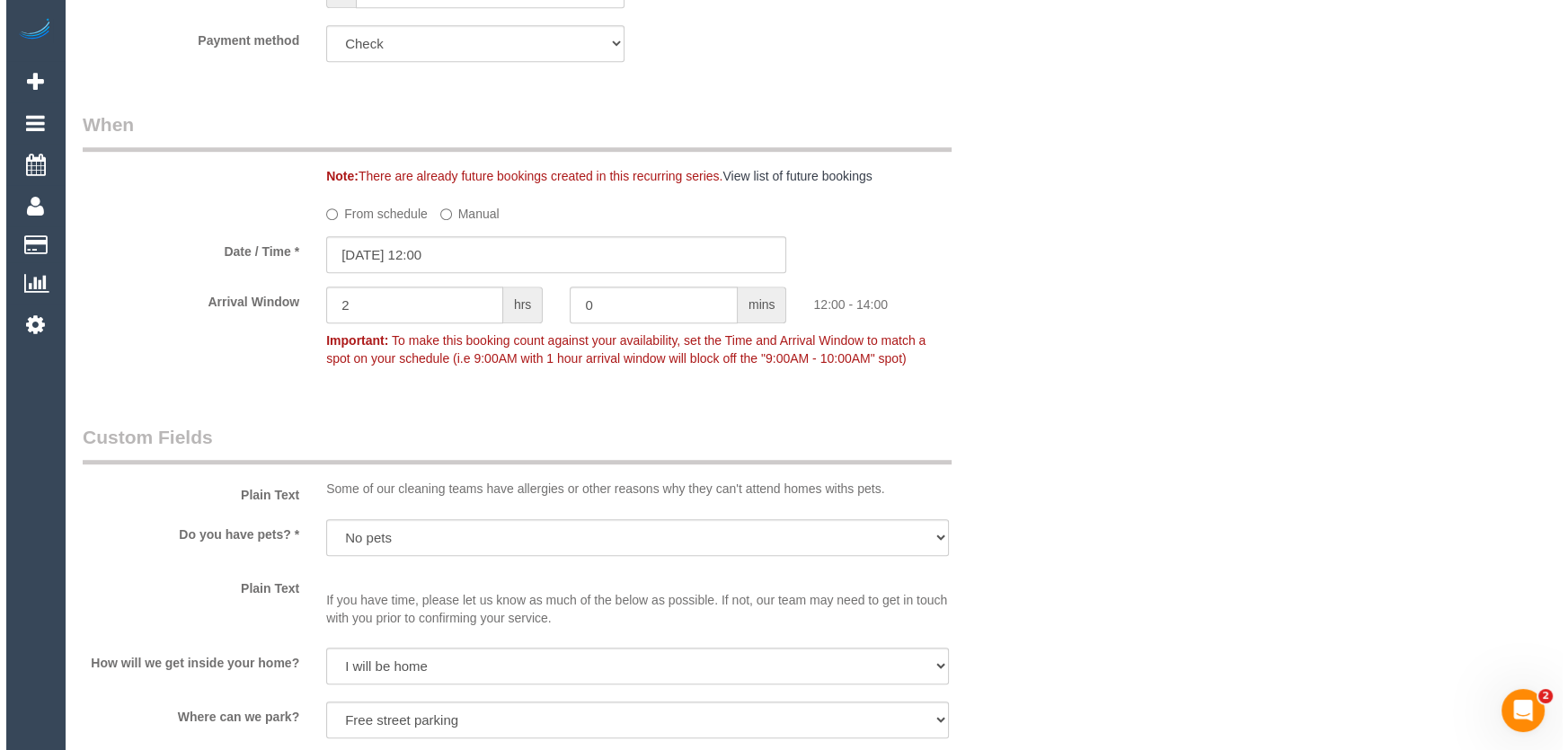
scroll to position [2204, 0]
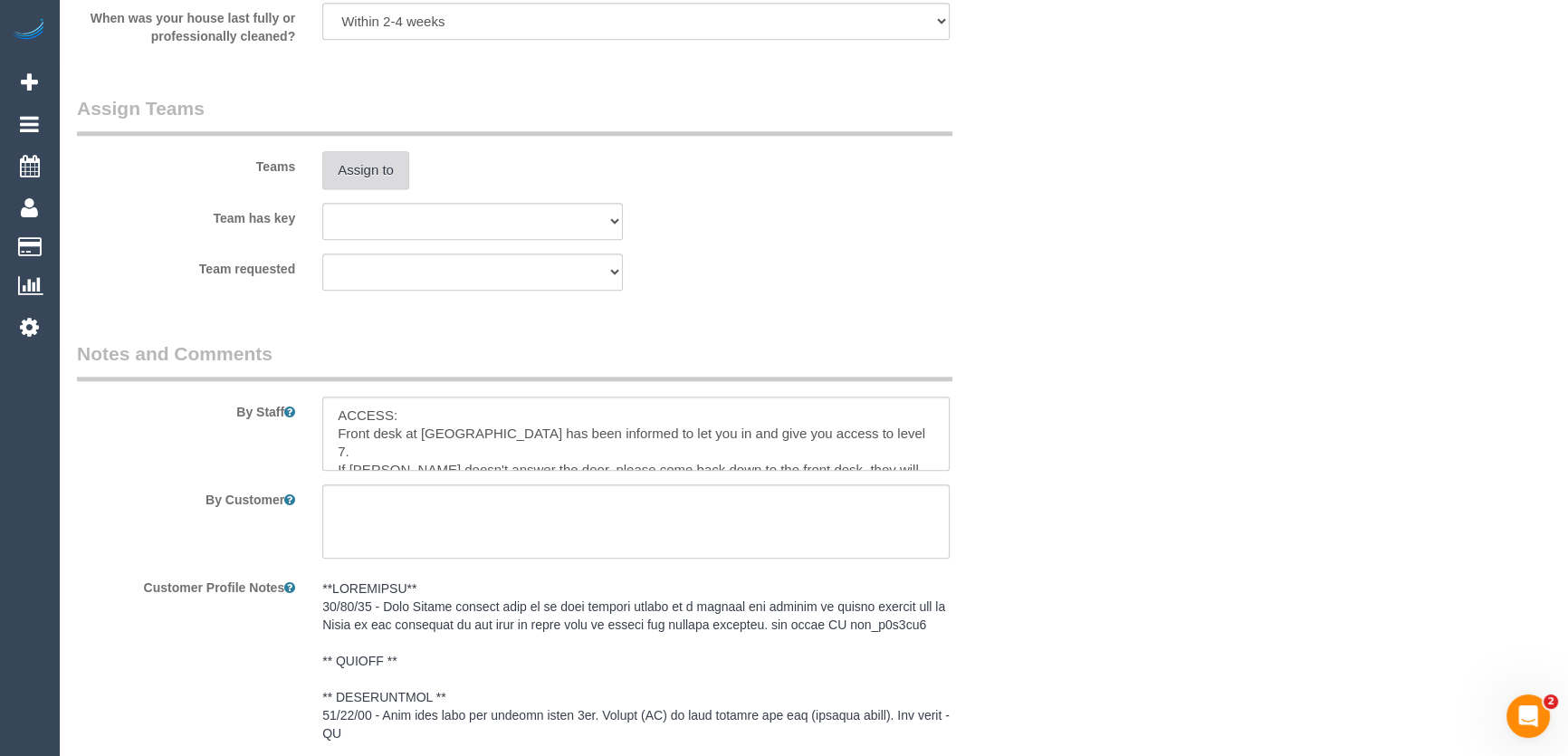
click at [352, 190] on button "Assign to" at bounding box center [366, 170] width 87 height 38
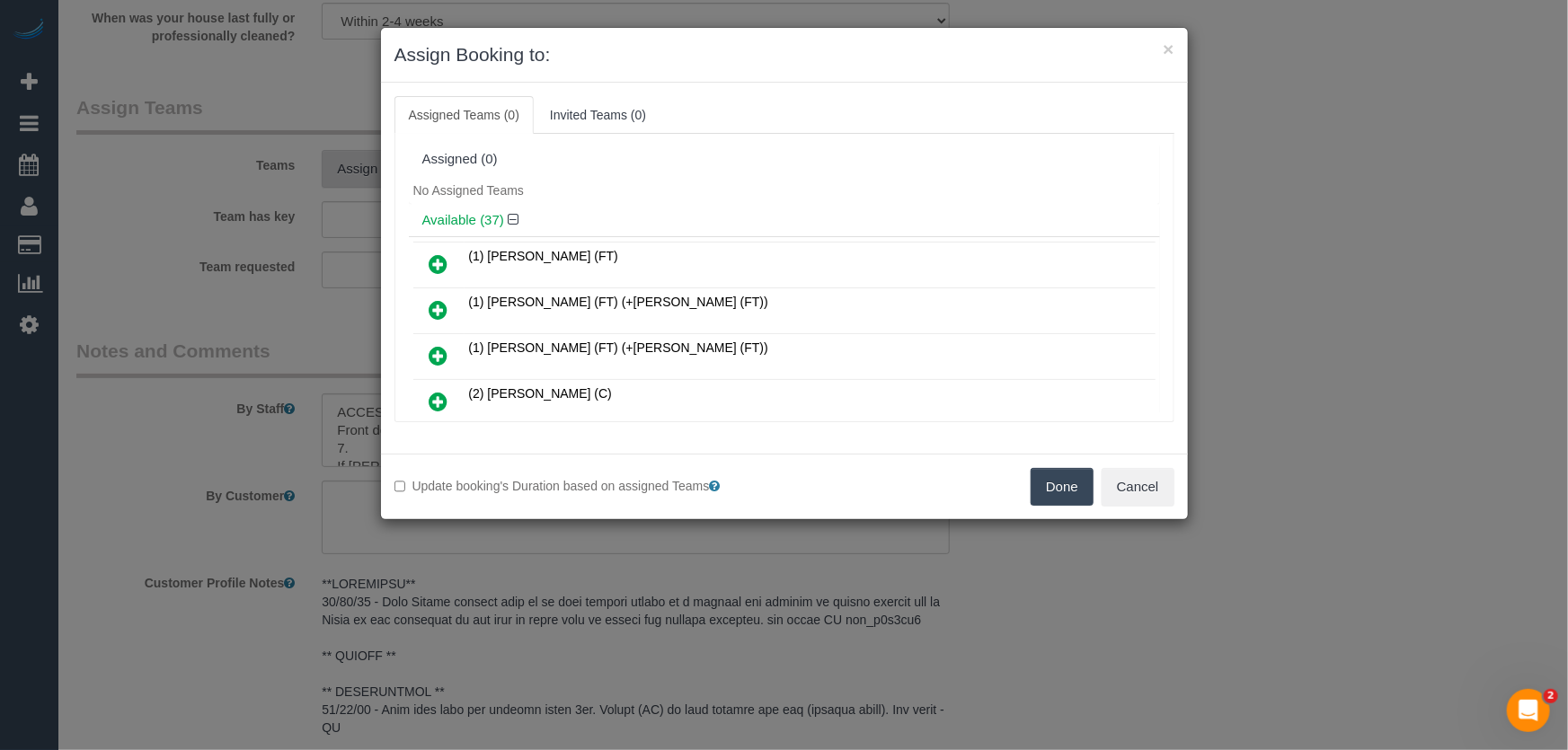
scroll to position [8950, 0]
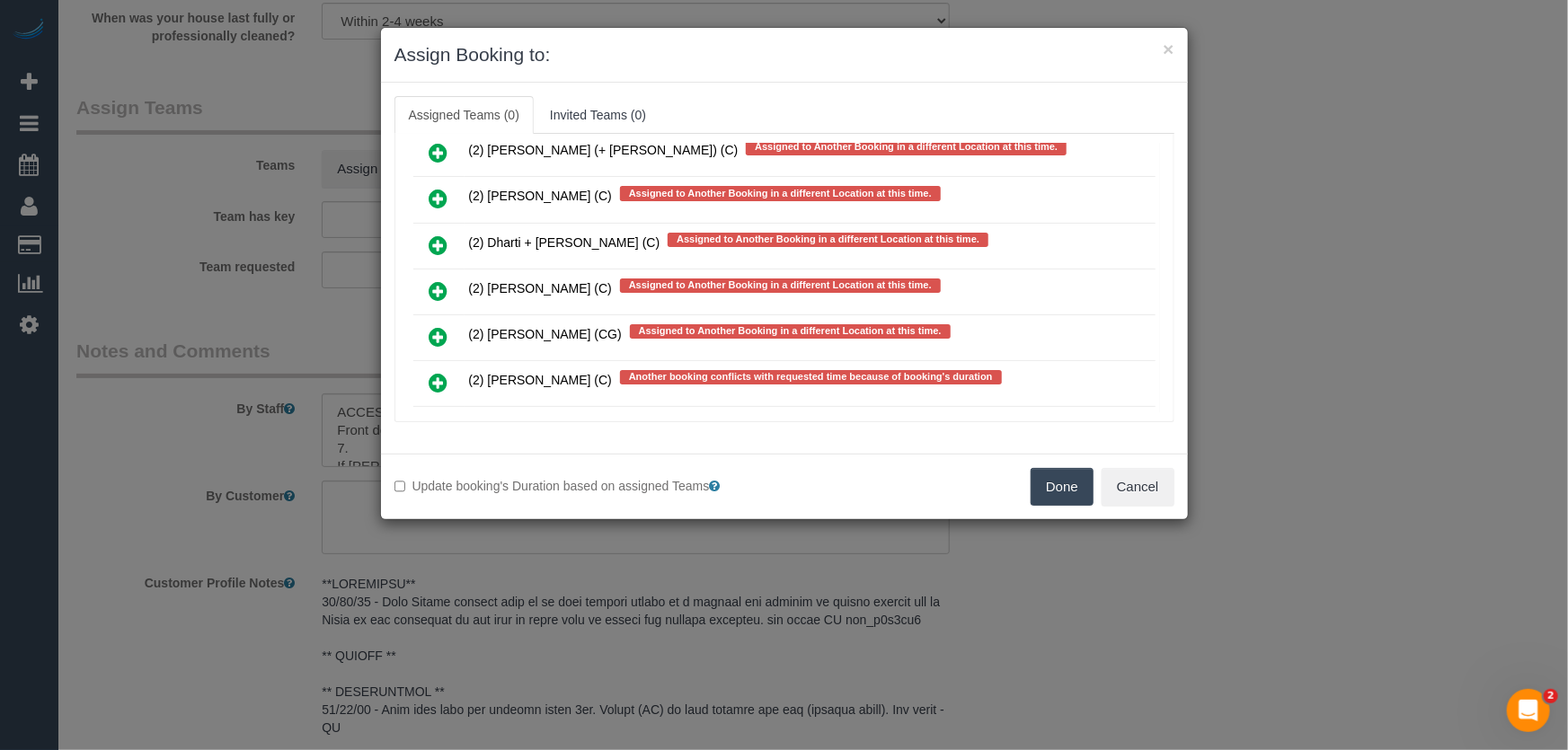
click at [440, 464] on icon at bounding box center [439, 474] width 18 height 21
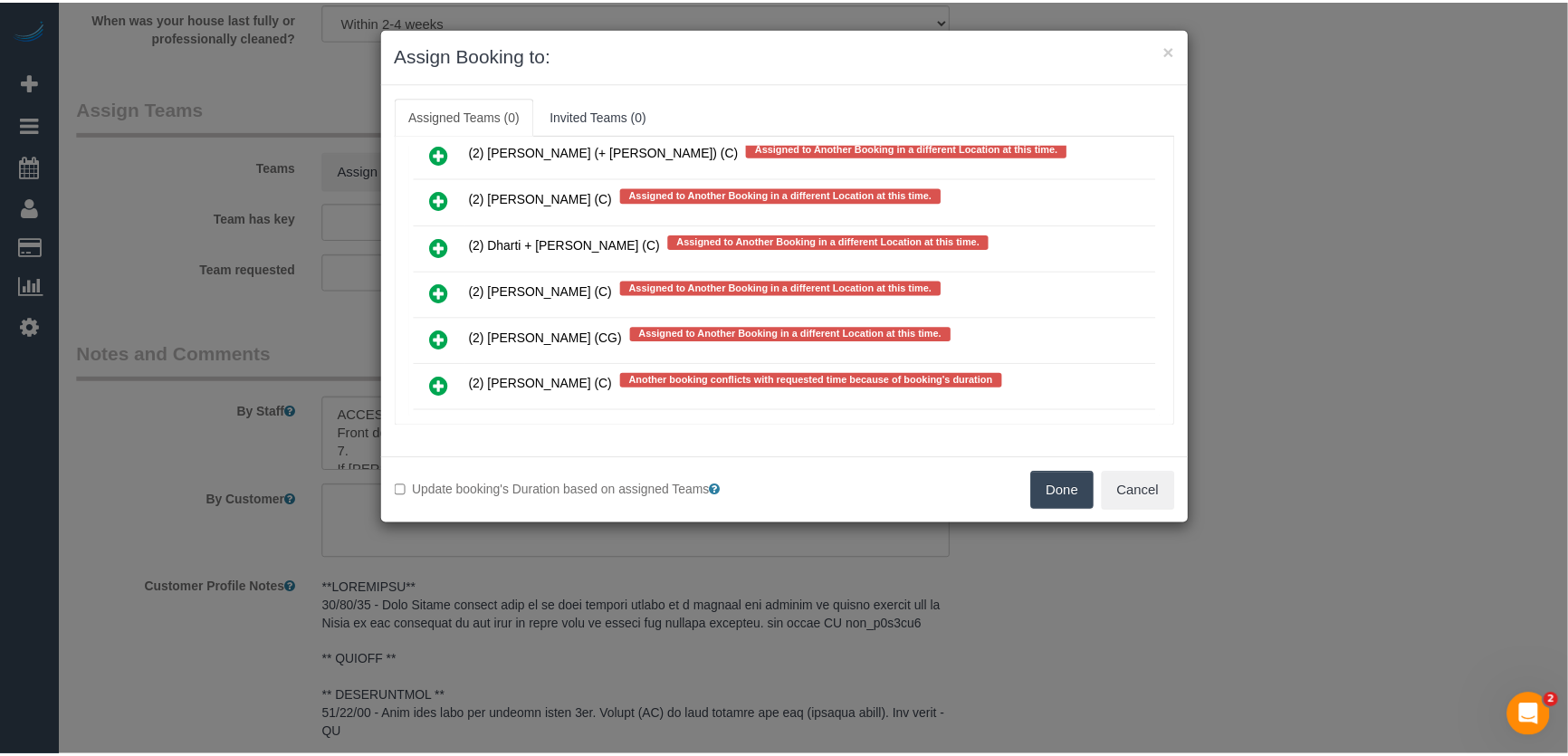
scroll to position [9071, 0]
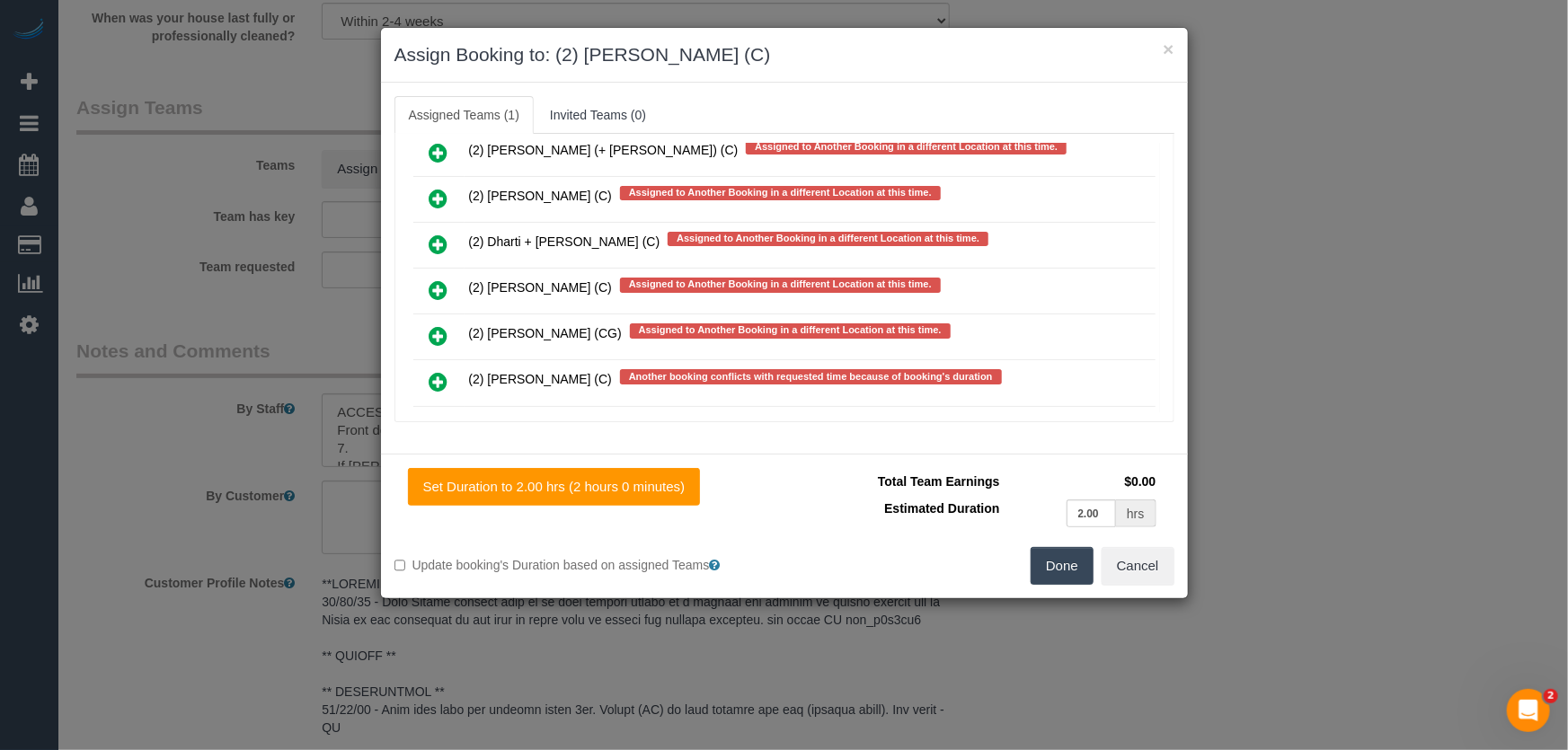
click at [1061, 566] on button "Done" at bounding box center [1062, 566] width 63 height 38
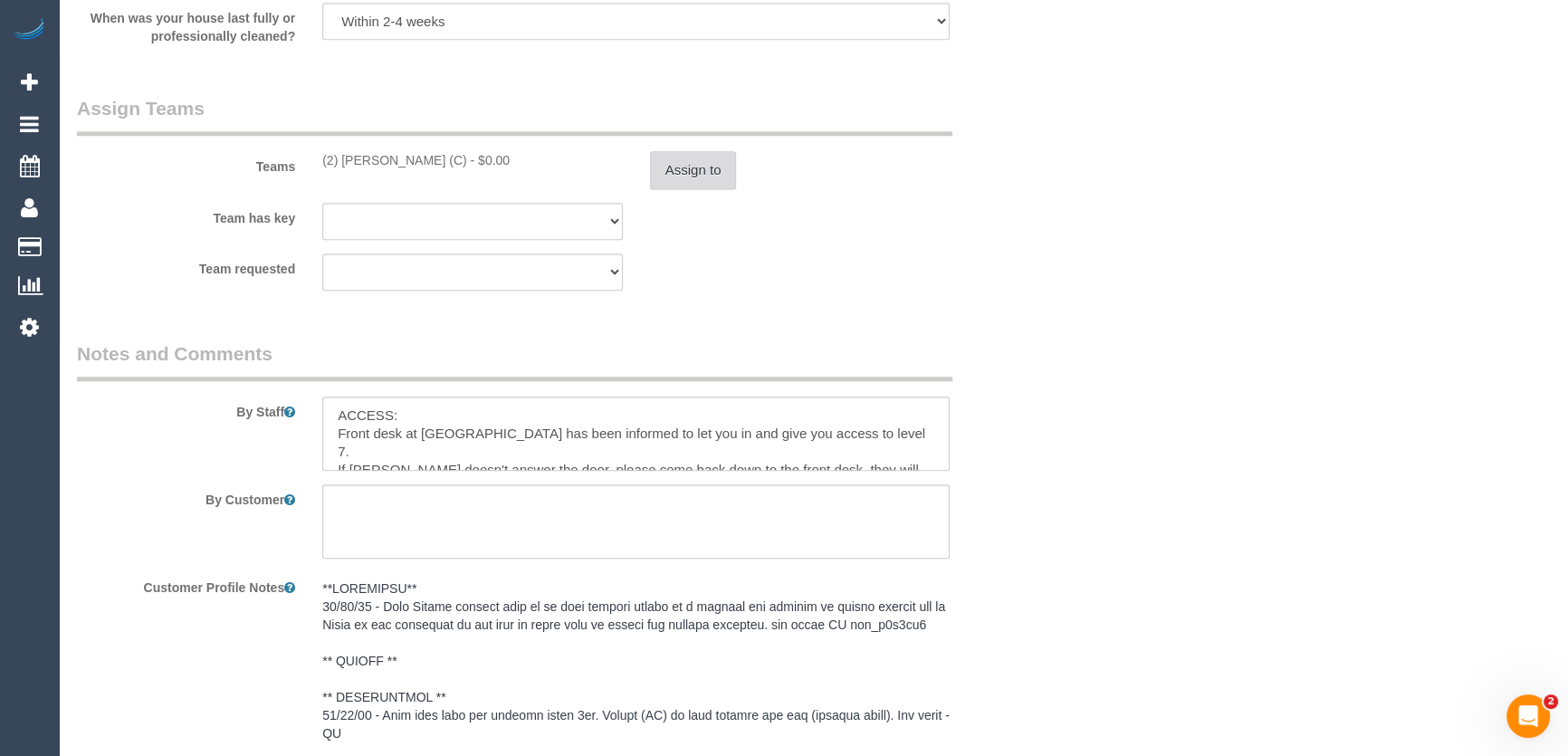
click at [701, 187] on button "Assign to" at bounding box center [693, 170] width 87 height 38
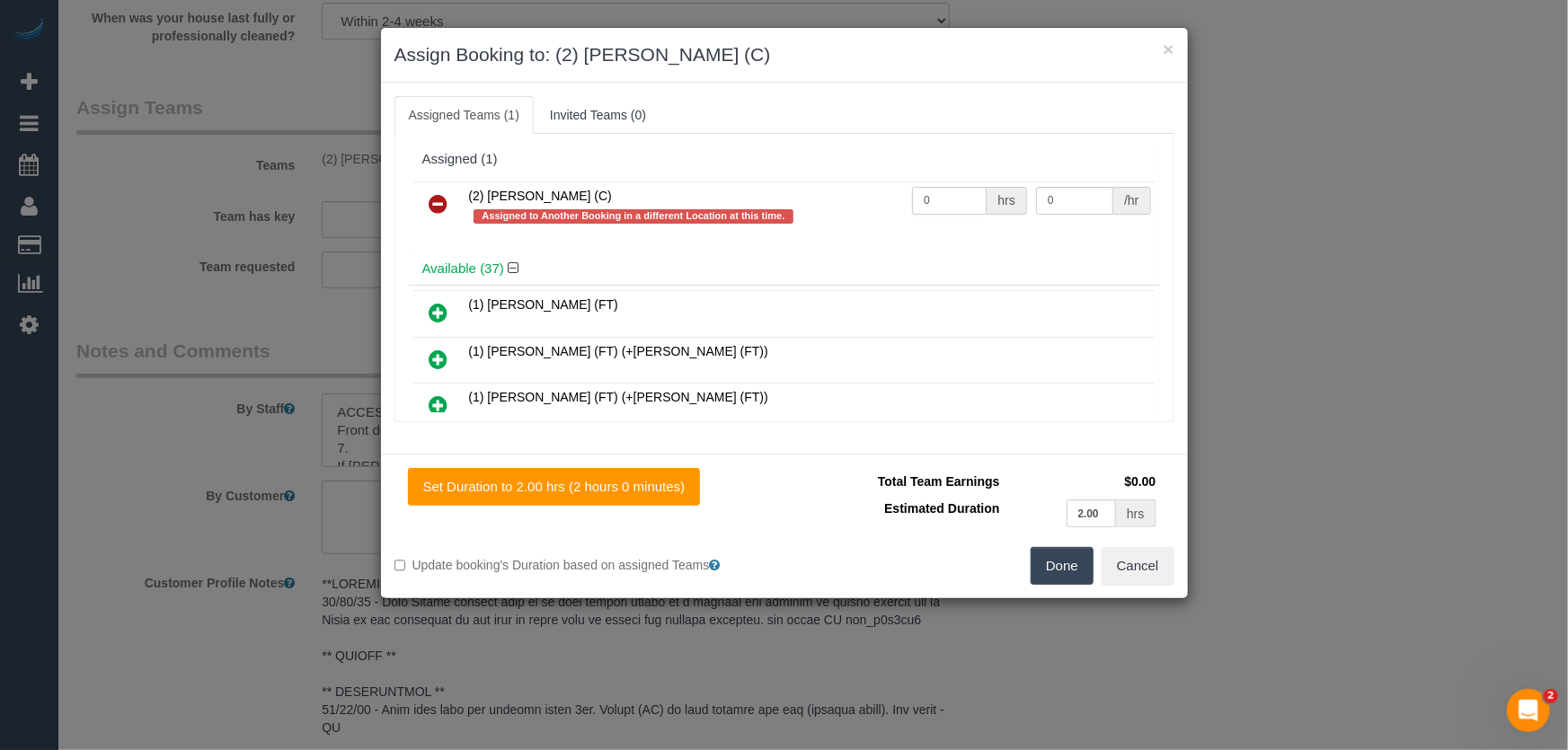
click at [940, 209] on input "0" at bounding box center [949, 201] width 75 height 28
type input "2"
click at [1072, 575] on button "Done" at bounding box center [1062, 566] width 63 height 38
type input "37.5"
drag, startPoint x: 1072, startPoint y: 575, endPoint x: 957, endPoint y: 561, distance: 115.8
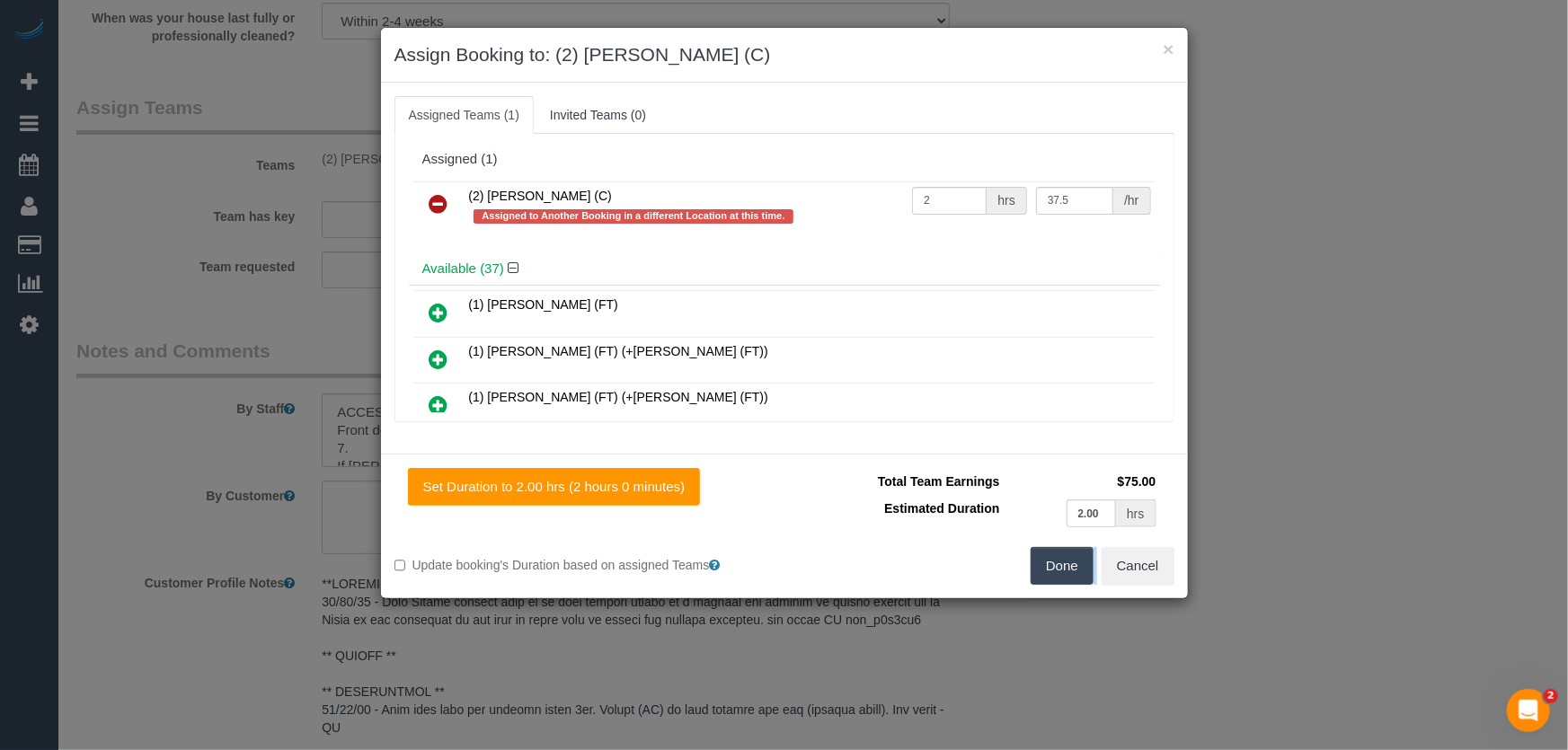
click at [1072, 574] on div "Set Duration to 2.00 hrs (2 hours 0 minutes) Total Team Earnings $75.00 Estimat…" at bounding box center [784, 526] width 806 height 145
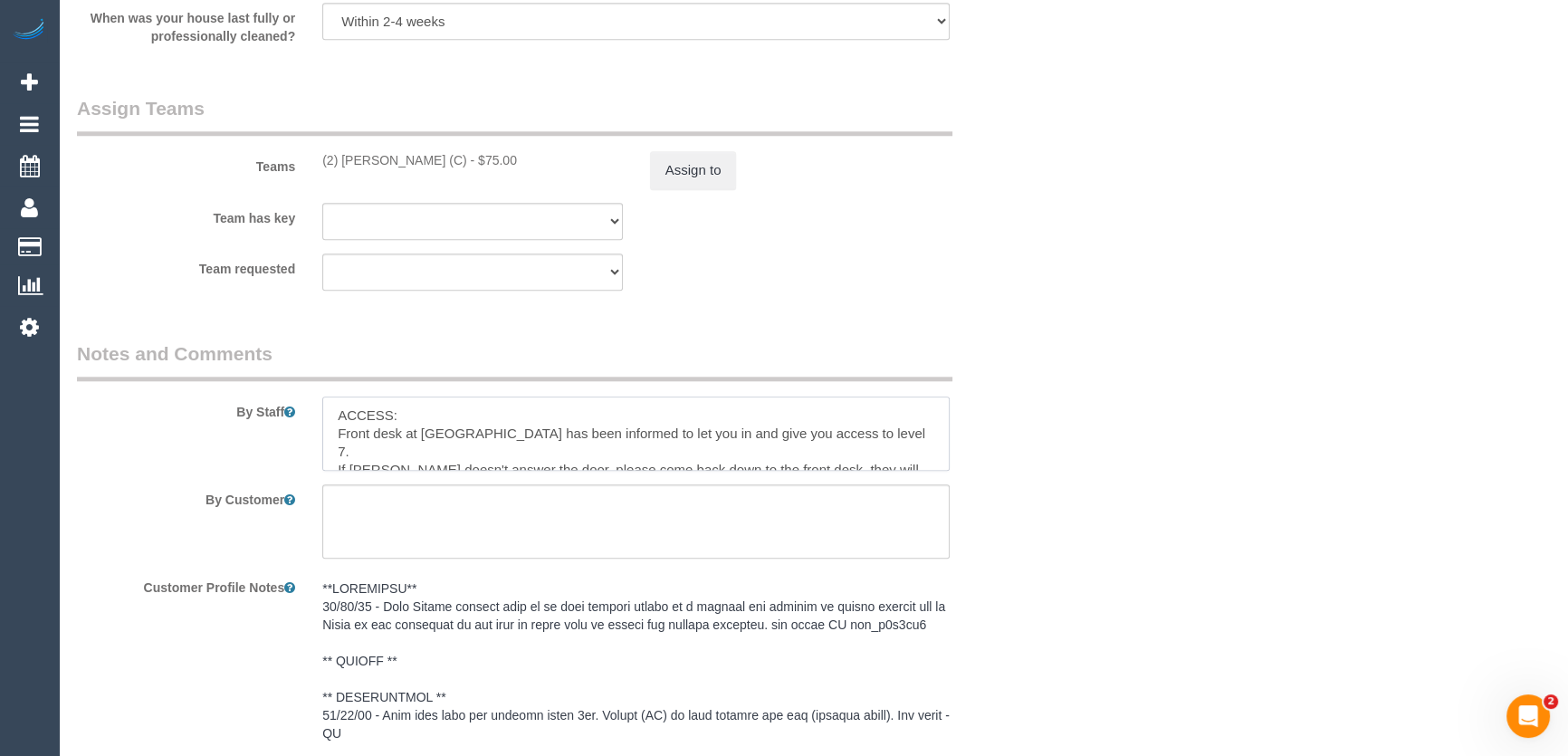
click at [327, 441] on textarea at bounding box center [636, 434] width 628 height 74
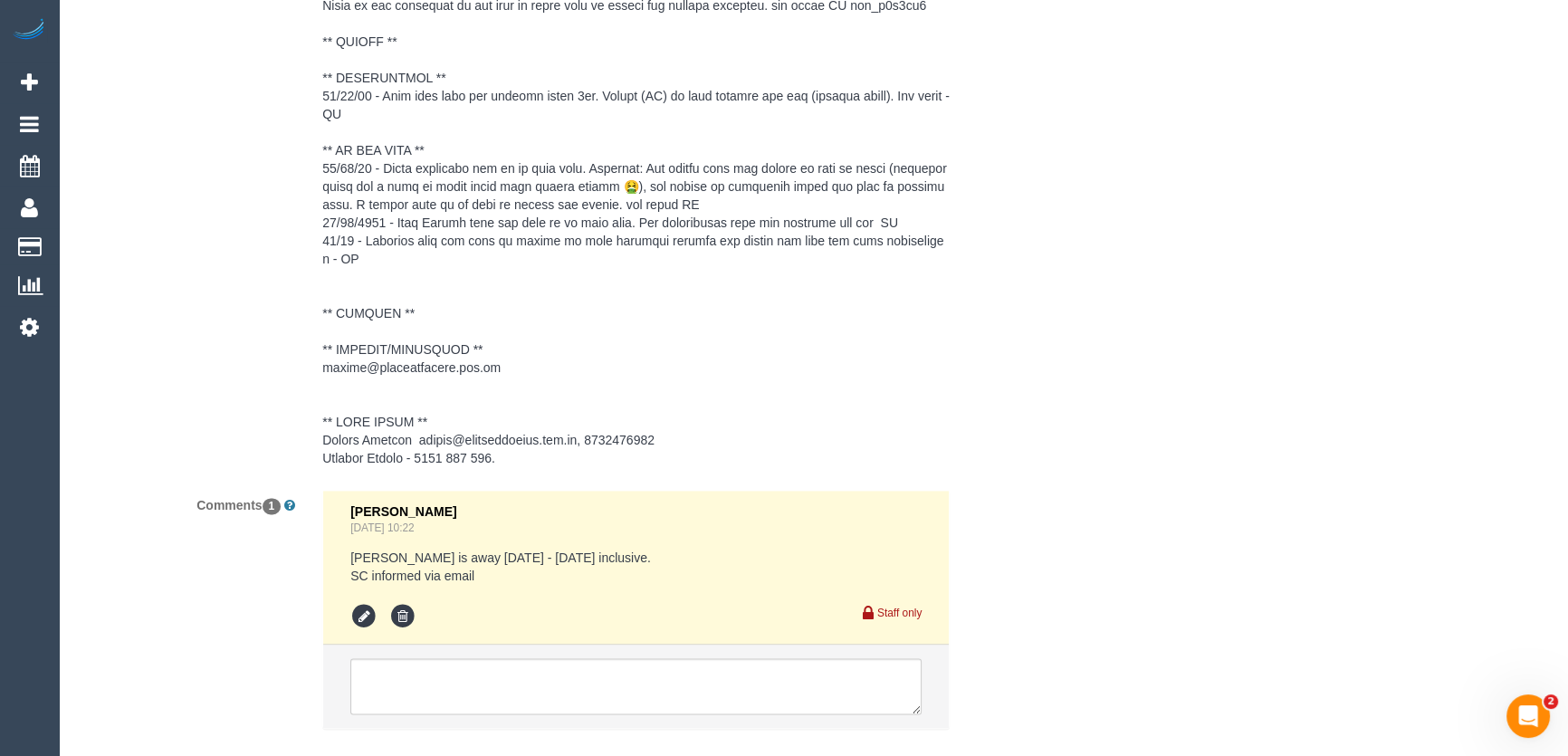
scroll to position [2963, 0]
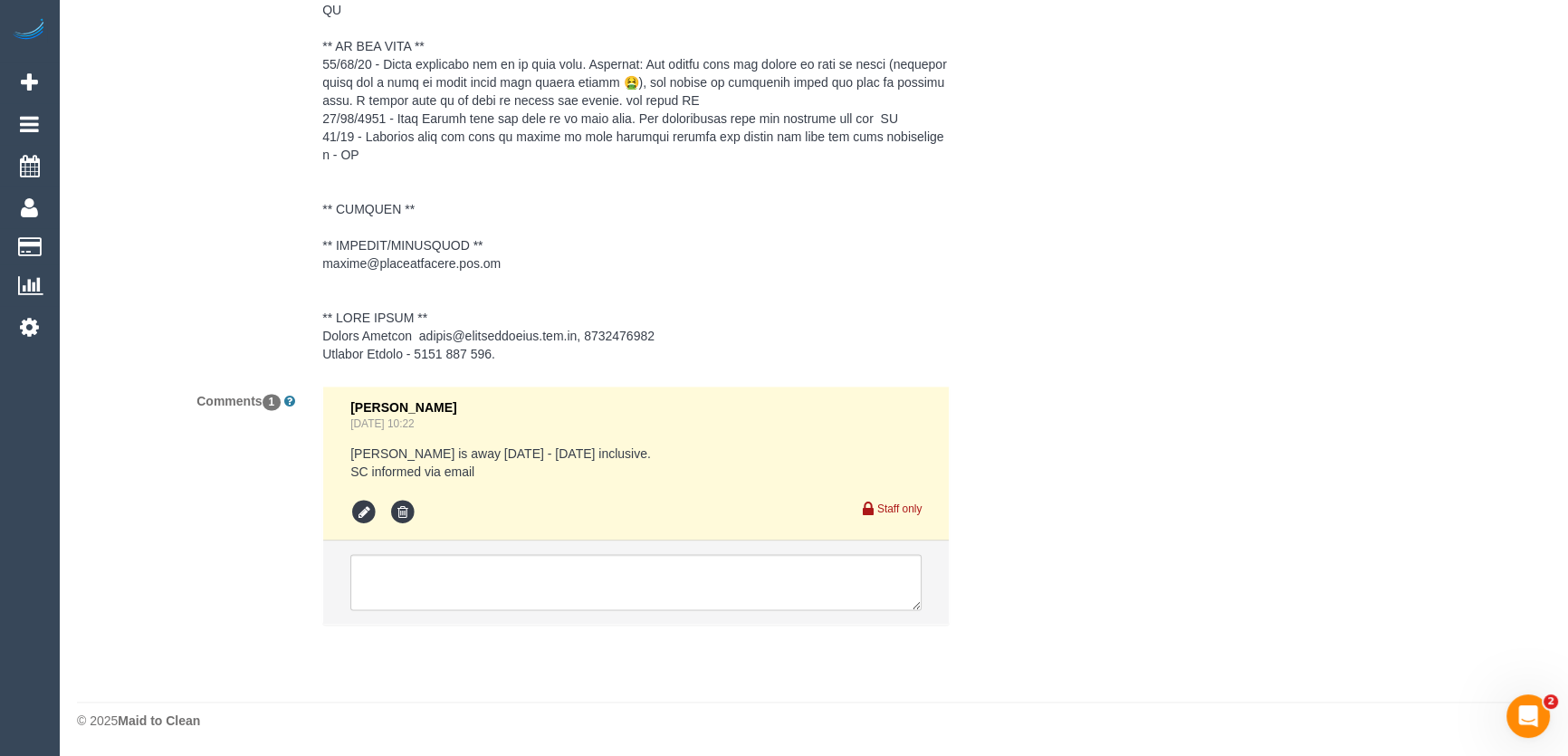
type textarea "*cover* ACCESS: Front desk at Ozenam House has been informed to let you in and …"
click at [516, 587] on textarea at bounding box center [635, 582] width 571 height 56
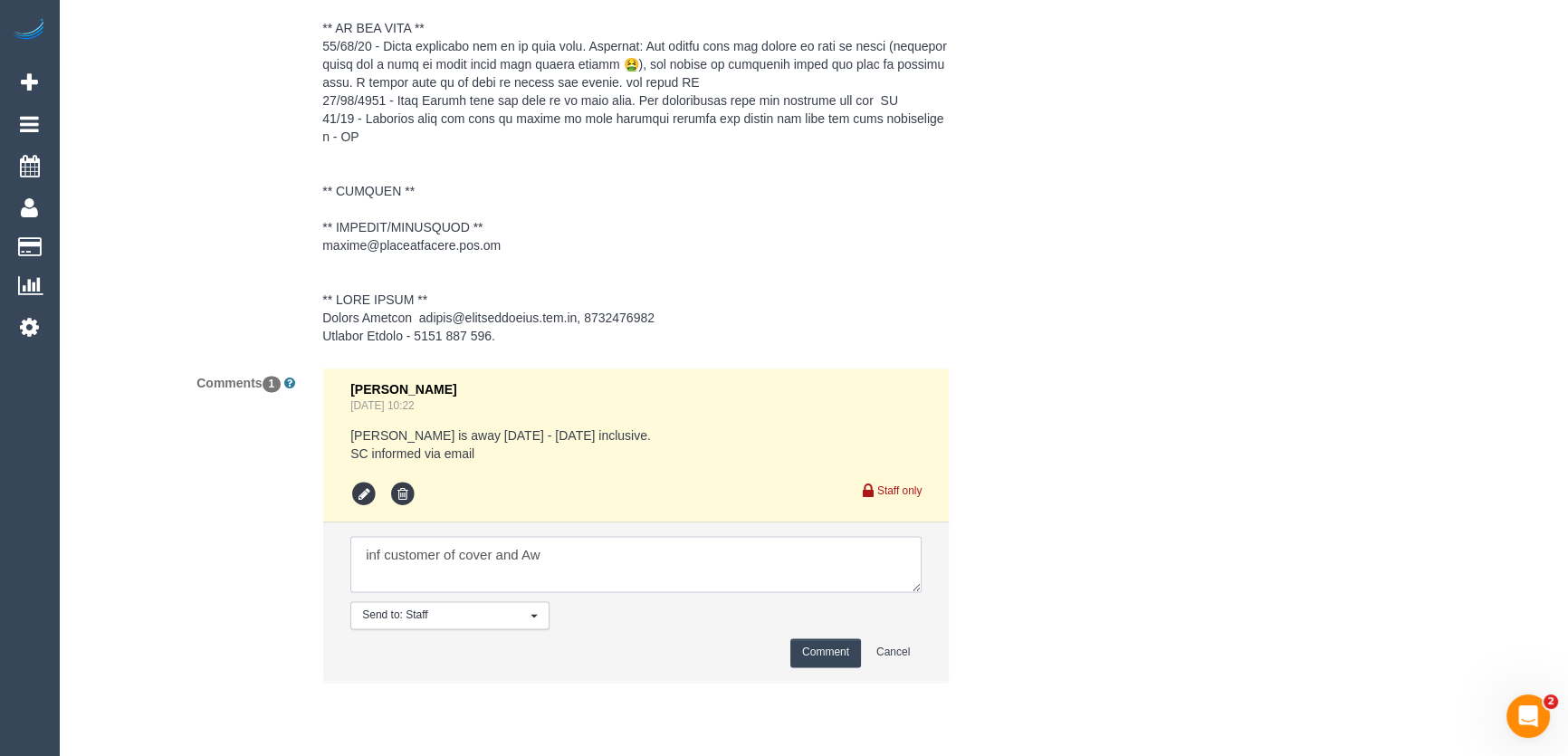
type textarea "inf customer of cover and Aw"
click at [802, 666] on button "Comment" at bounding box center [825, 652] width 70 height 28
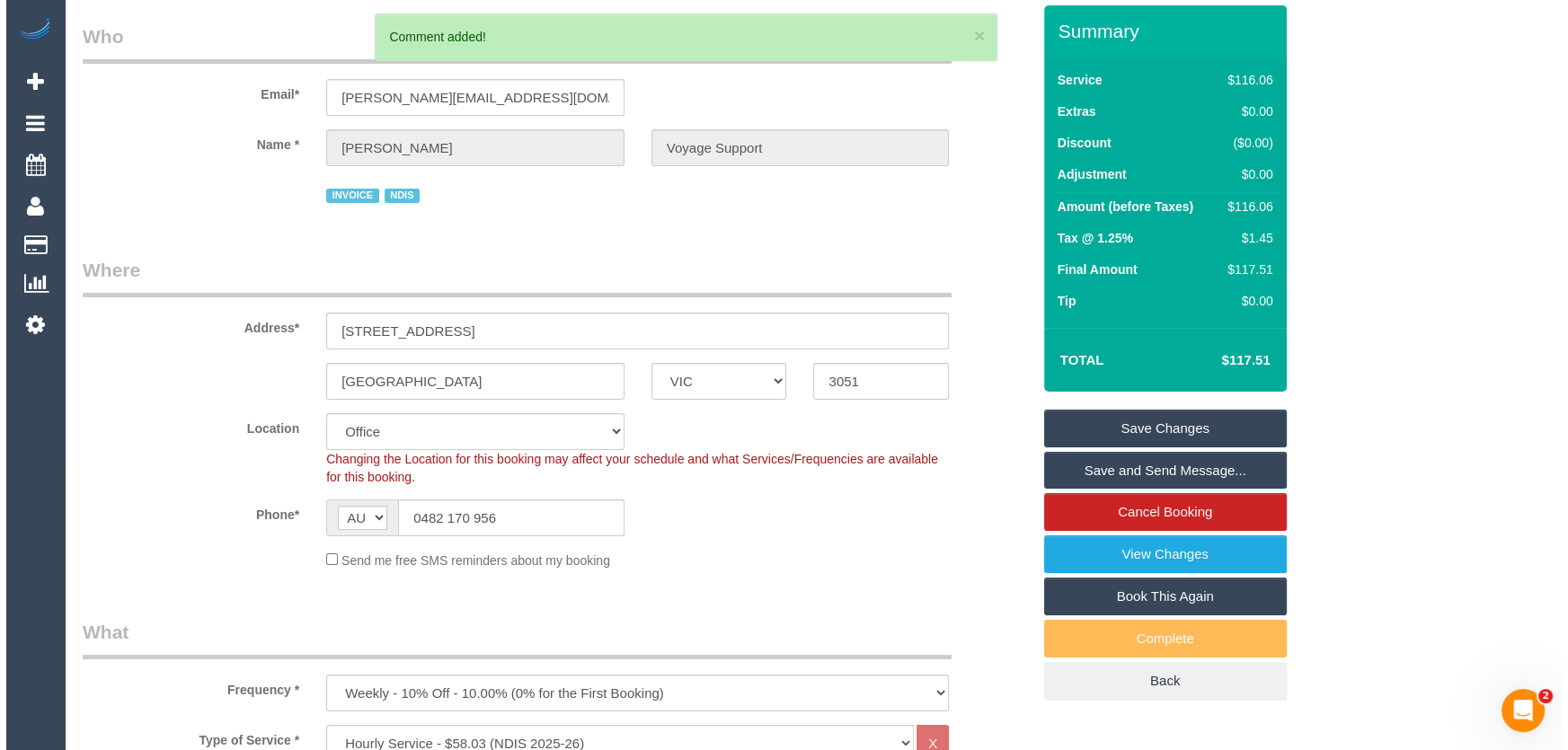
scroll to position [0, 0]
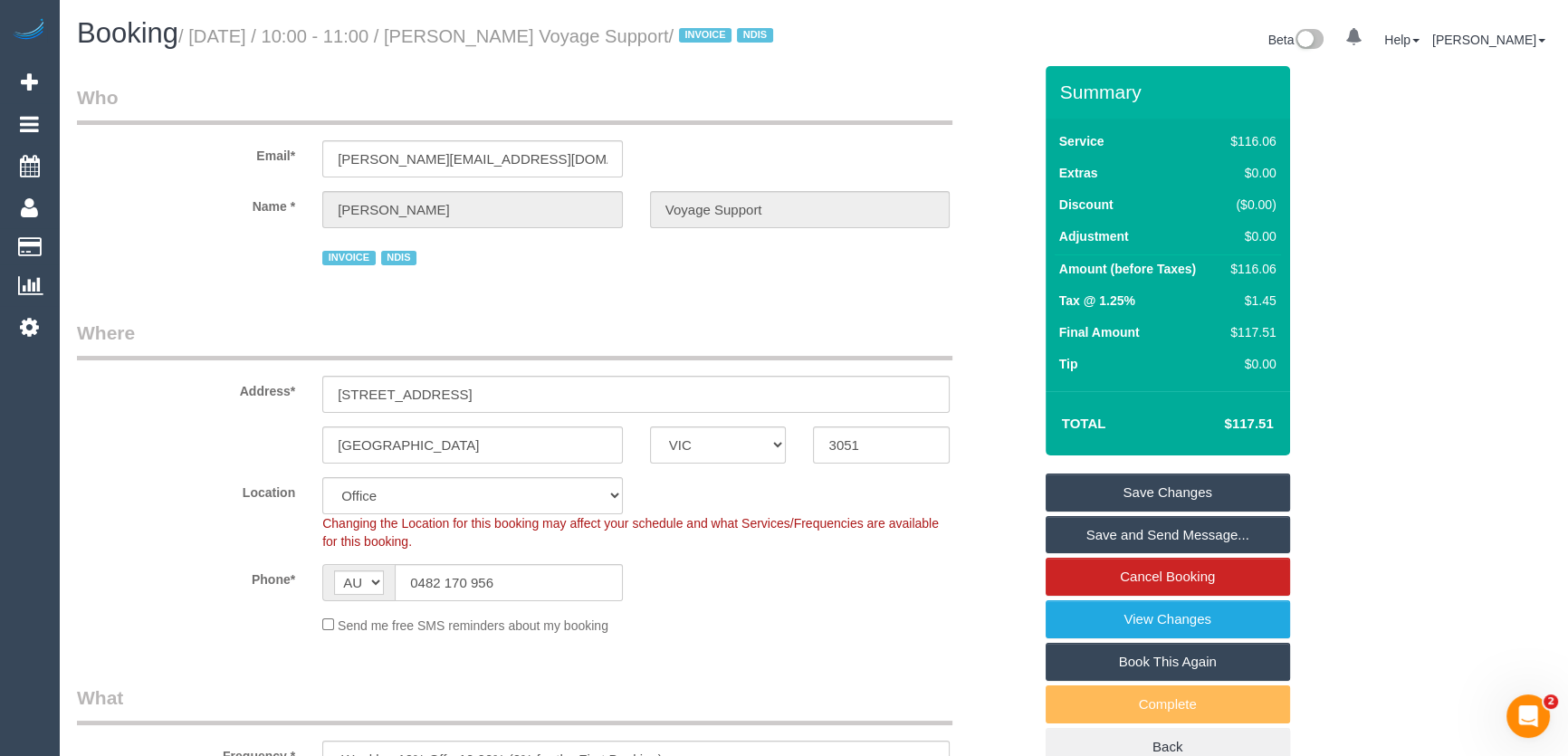
click at [484, 39] on small "/ August 15, 2025 / 10:00 - 11:00 / Craig Fenton Voyage Support / INVOICE NDIS" at bounding box center [478, 36] width 600 height 20
click at [484, 42] on small "/ August 15, 2025 / 10:00 - 11:00 / Craig Fenton Voyage Support / INVOICE NDIS" at bounding box center [478, 36] width 600 height 20
copy small "Craig Fenton Voyage Support"
click at [1161, 511] on link "Save Changes" at bounding box center [1167, 492] width 244 height 38
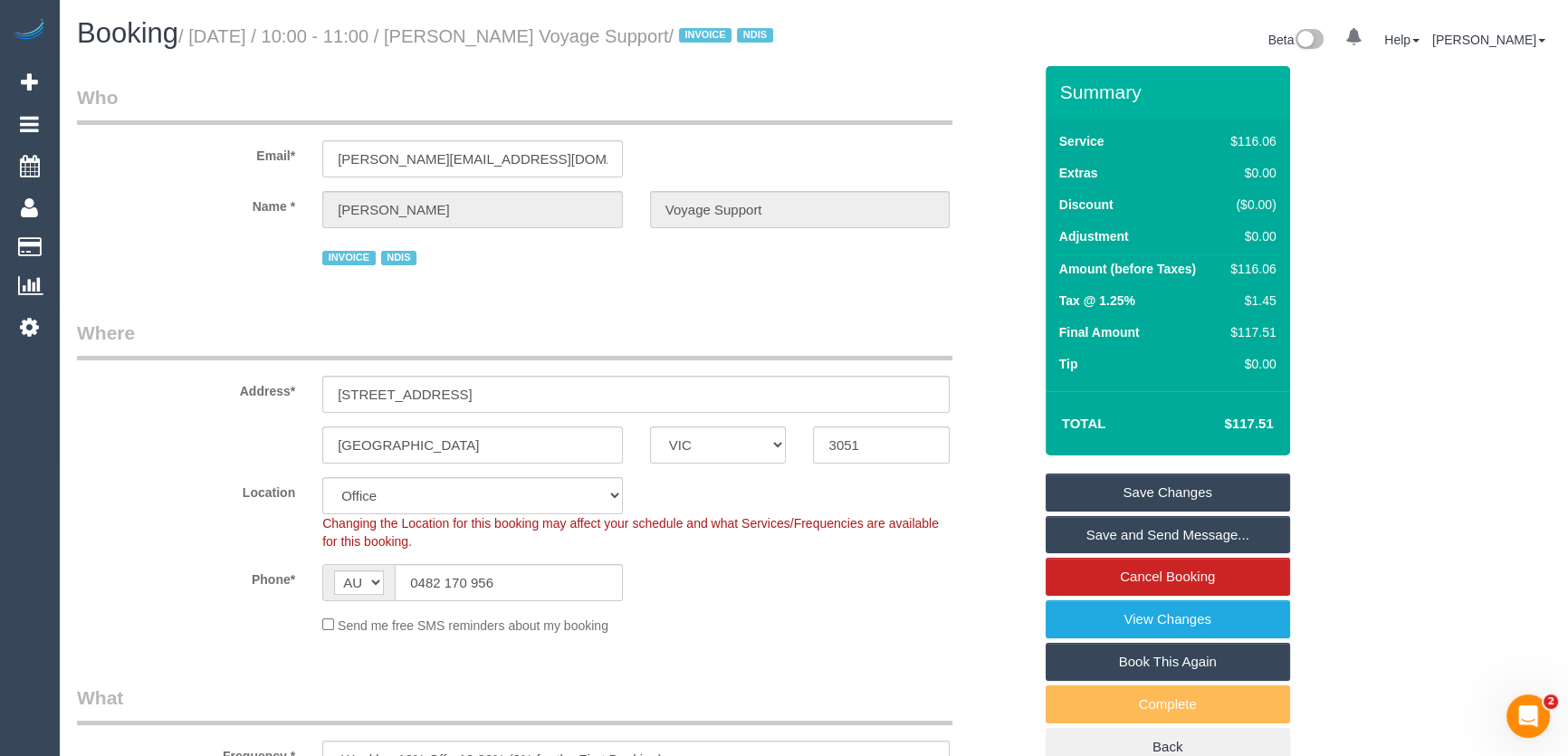
click at [1161, 514] on fieldset "Save Changes Save and Send Message... Cancel Booking View Changes Book This Aga…" at bounding box center [1167, 620] width 244 height 293
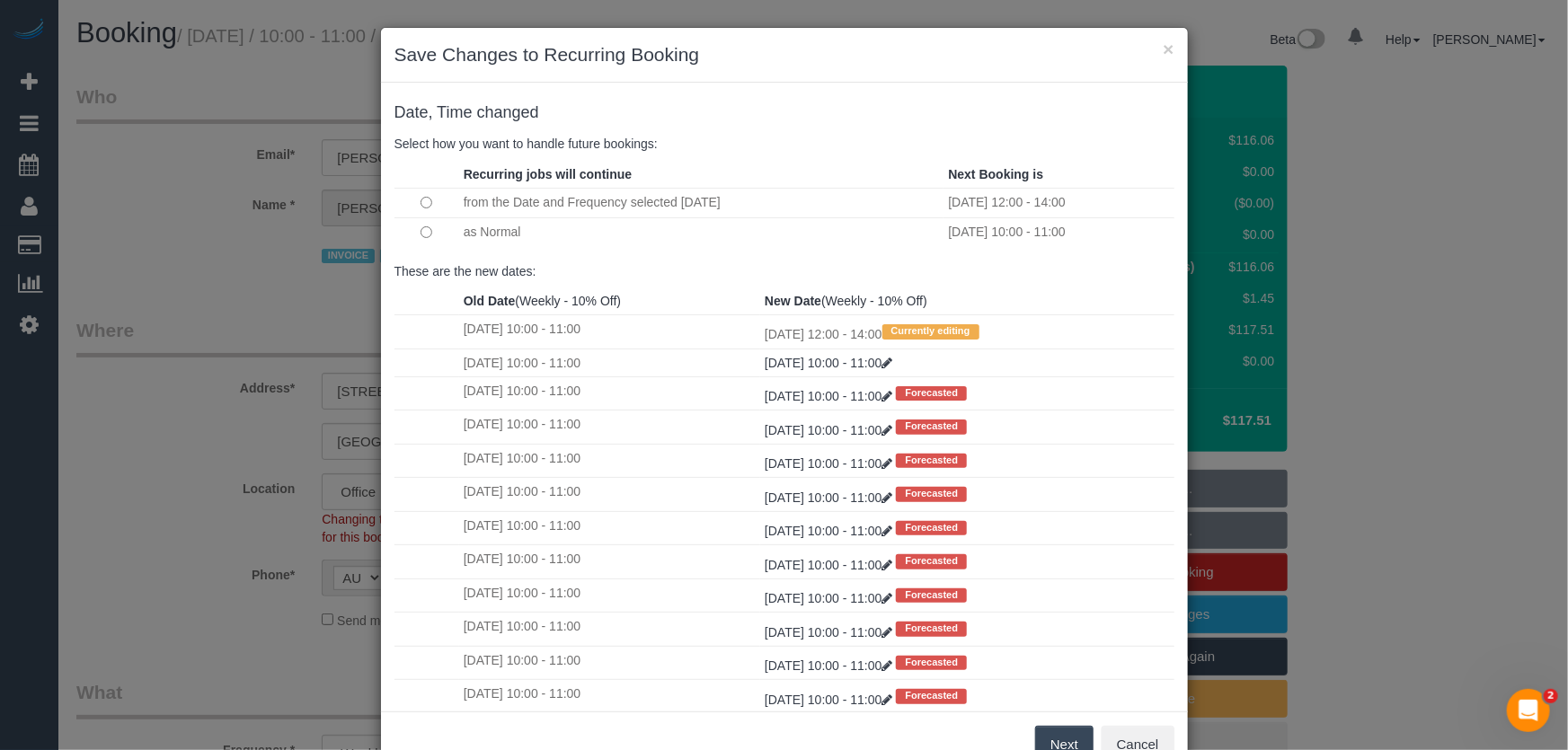
click at [1045, 740] on button "Next" at bounding box center [1064, 744] width 58 height 38
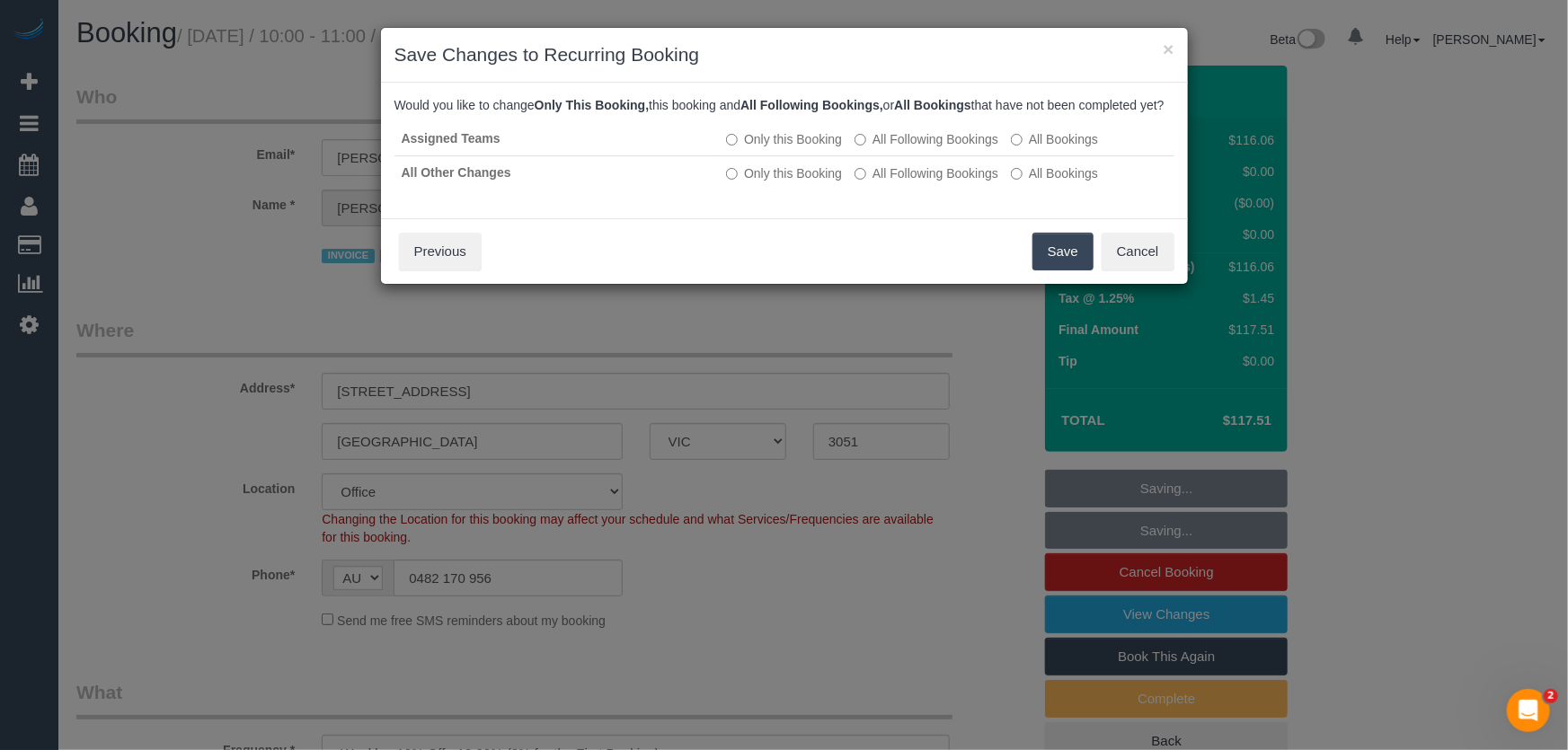
click at [1051, 259] on button "Save" at bounding box center [1062, 251] width 61 height 38
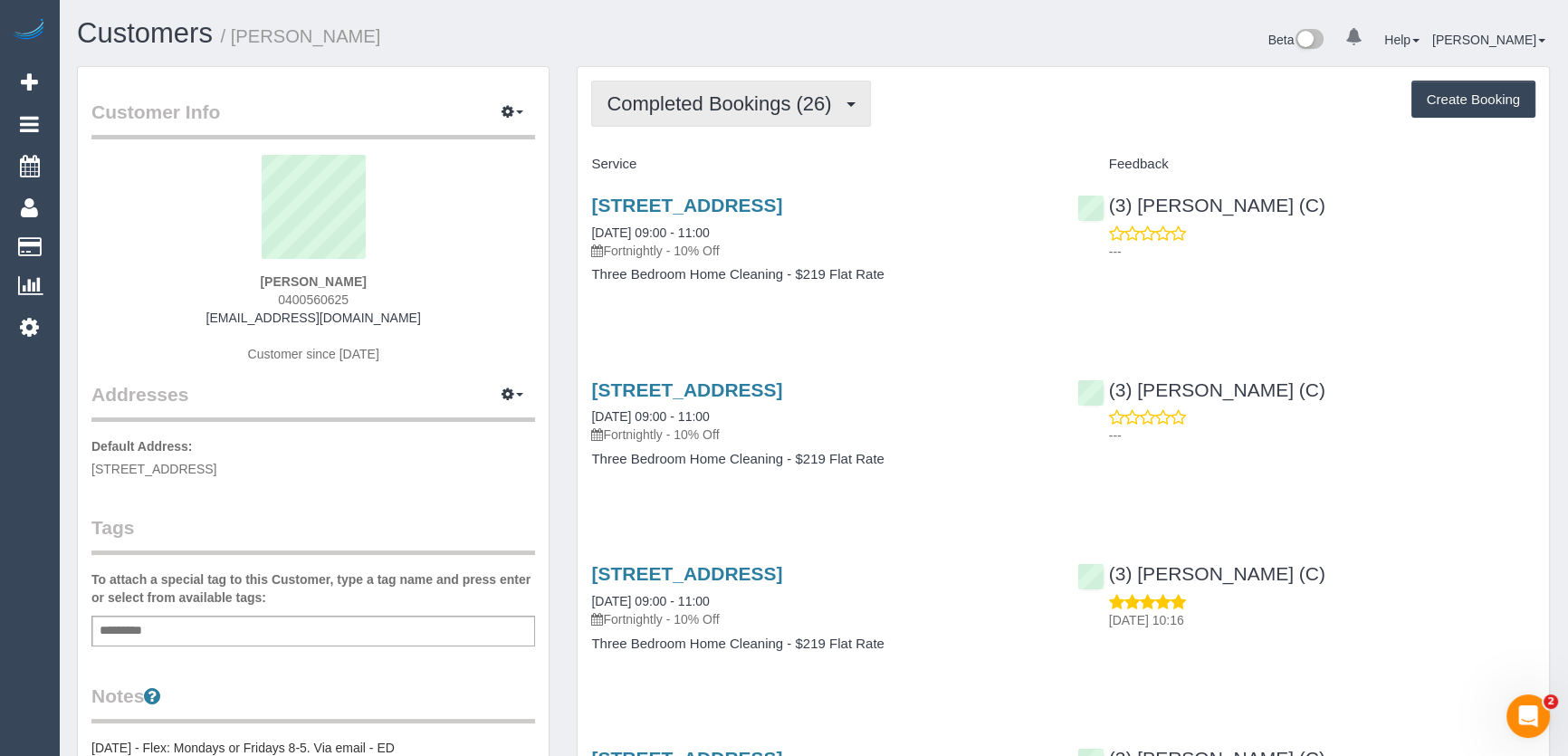
click at [750, 104] on span "Completed Bookings (26)" at bounding box center [722, 103] width 234 height 22
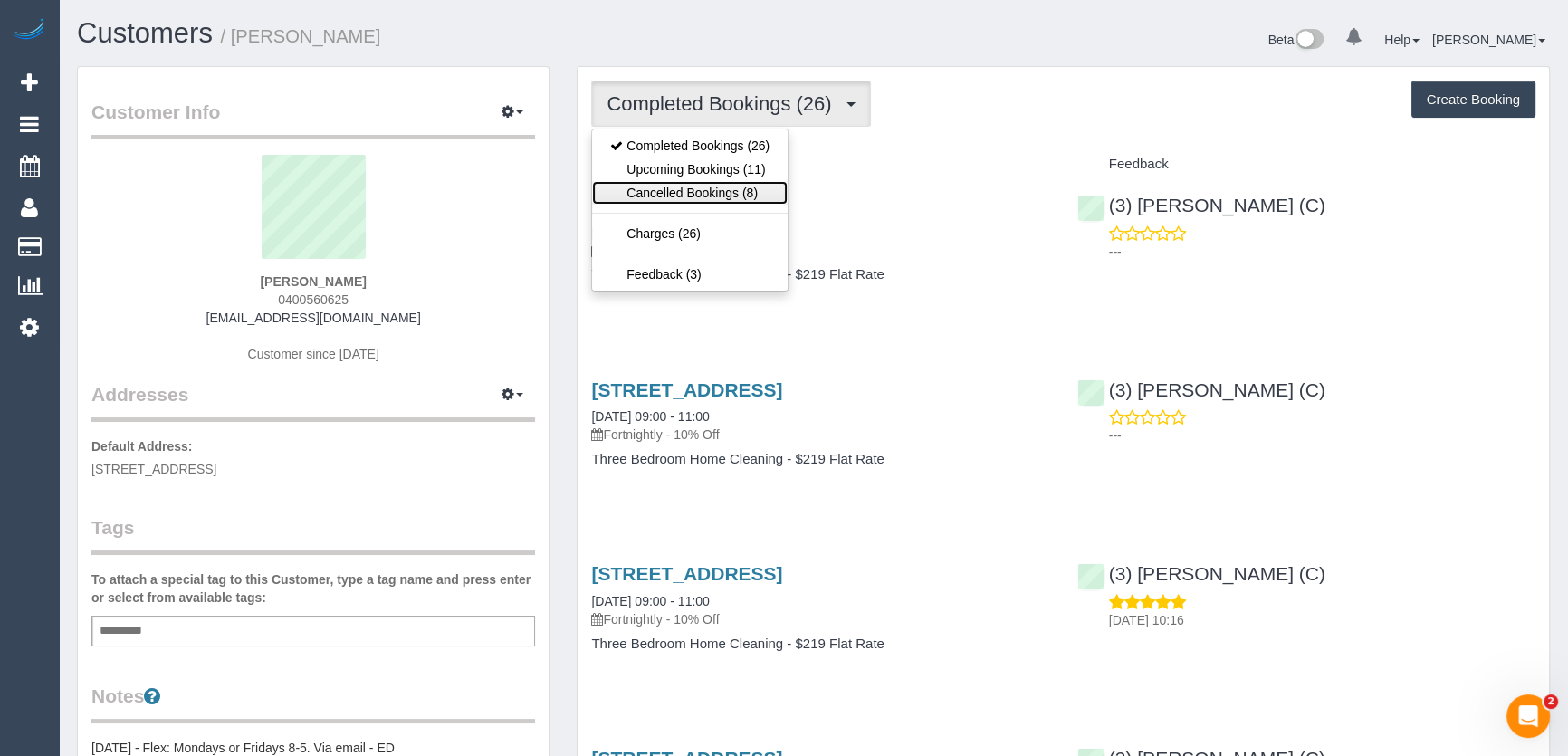
click at [729, 193] on link "Cancelled Bookings (8)" at bounding box center [690, 193] width 196 height 23
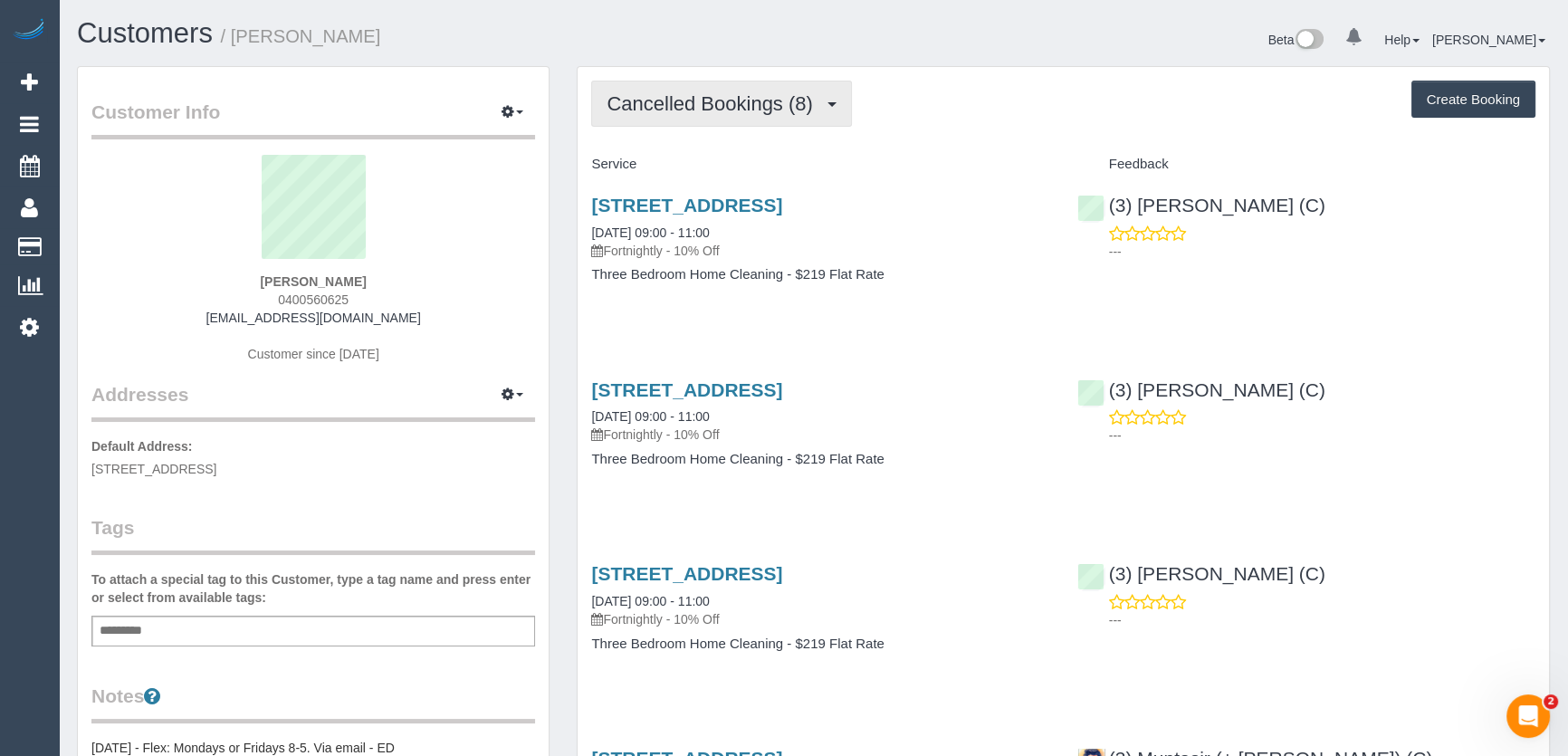
click at [751, 107] on span "Cancelled Bookings (8)" at bounding box center [713, 103] width 214 height 22
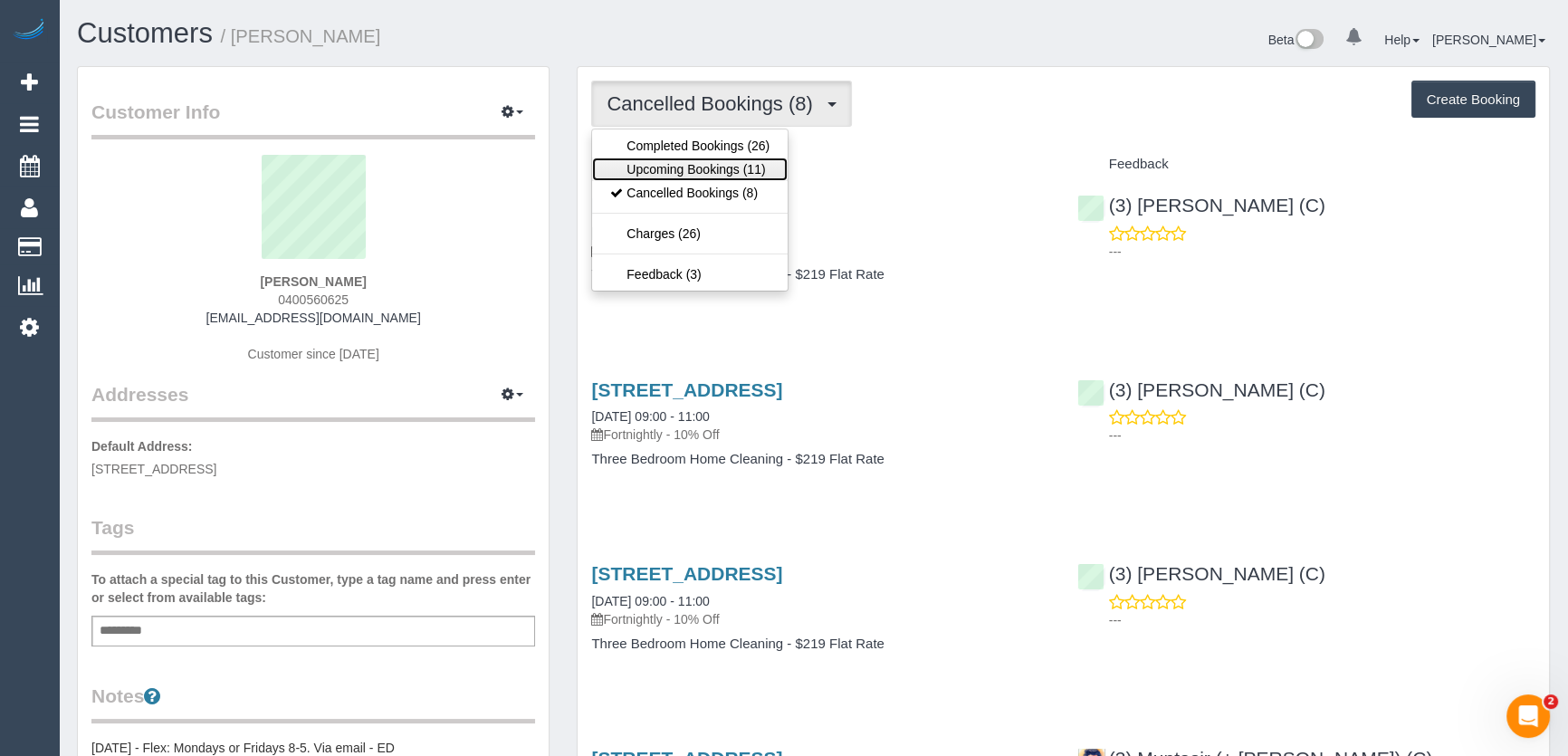
click at [742, 172] on link "Upcoming Bookings (11)" at bounding box center [690, 169] width 196 height 23
